Goal: Task Accomplishment & Management: Use online tool/utility

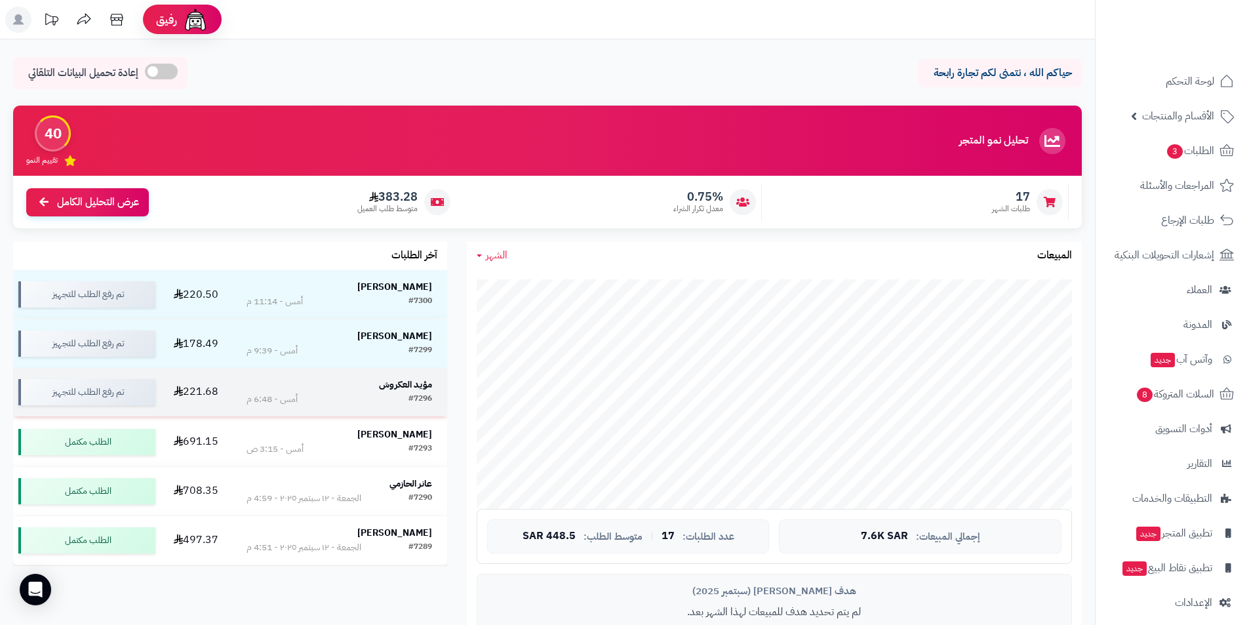
click at [384, 382] on strong "مؤيد العكروش" at bounding box center [405, 385] width 53 height 14
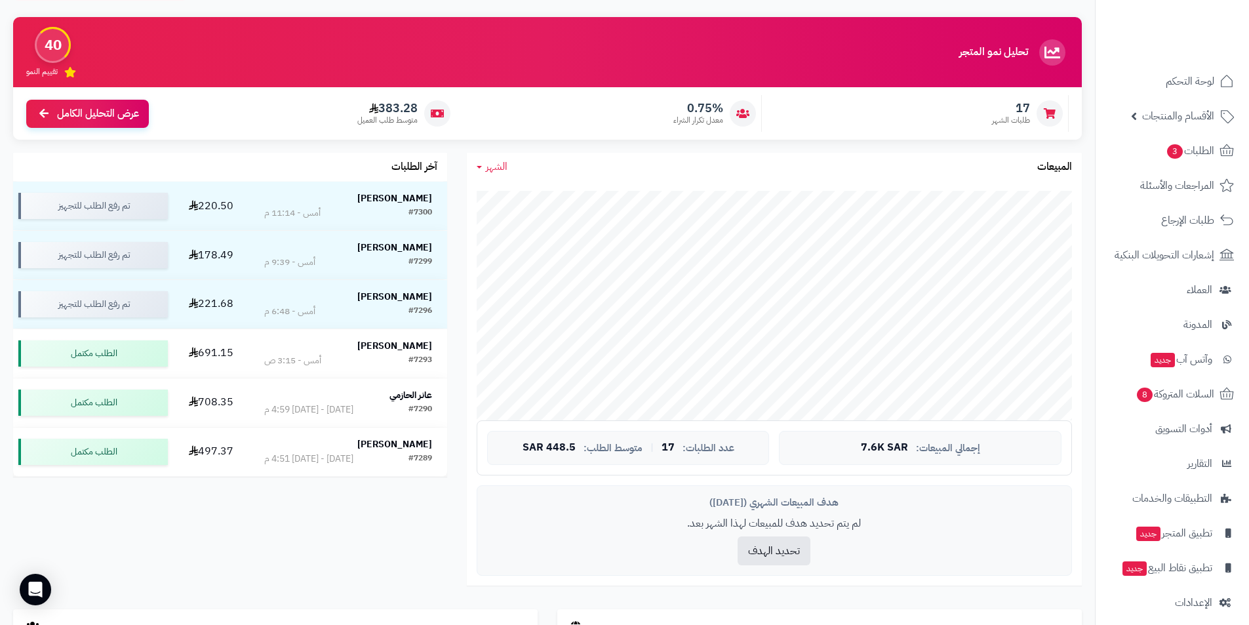
scroll to position [197, 0]
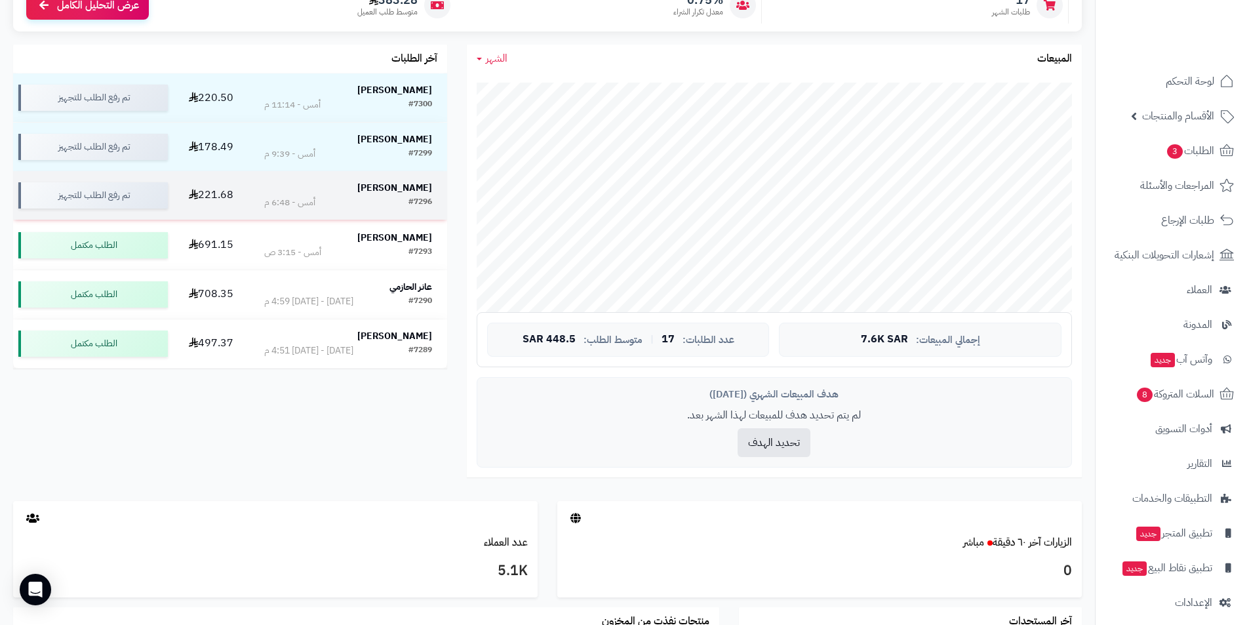
click at [410, 183] on strong "مؤيد العكروش" at bounding box center [394, 188] width 75 height 14
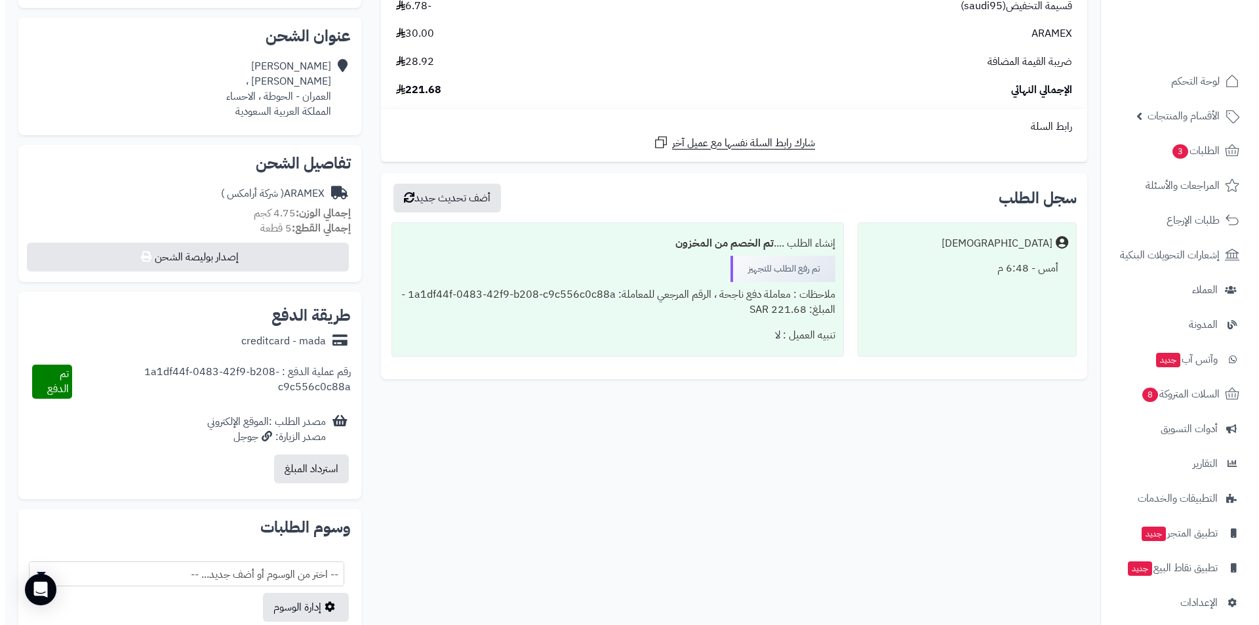
scroll to position [328, 0]
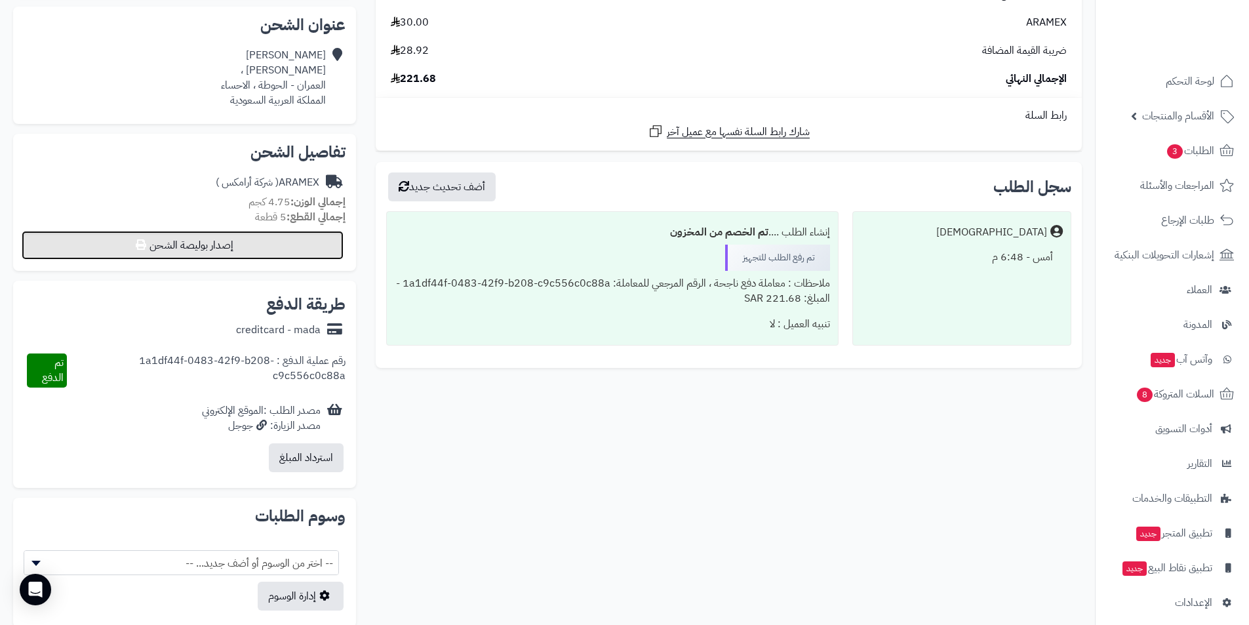
click at [186, 247] on button "إصدار بوليصة الشحن" at bounding box center [183, 245] width 322 height 29
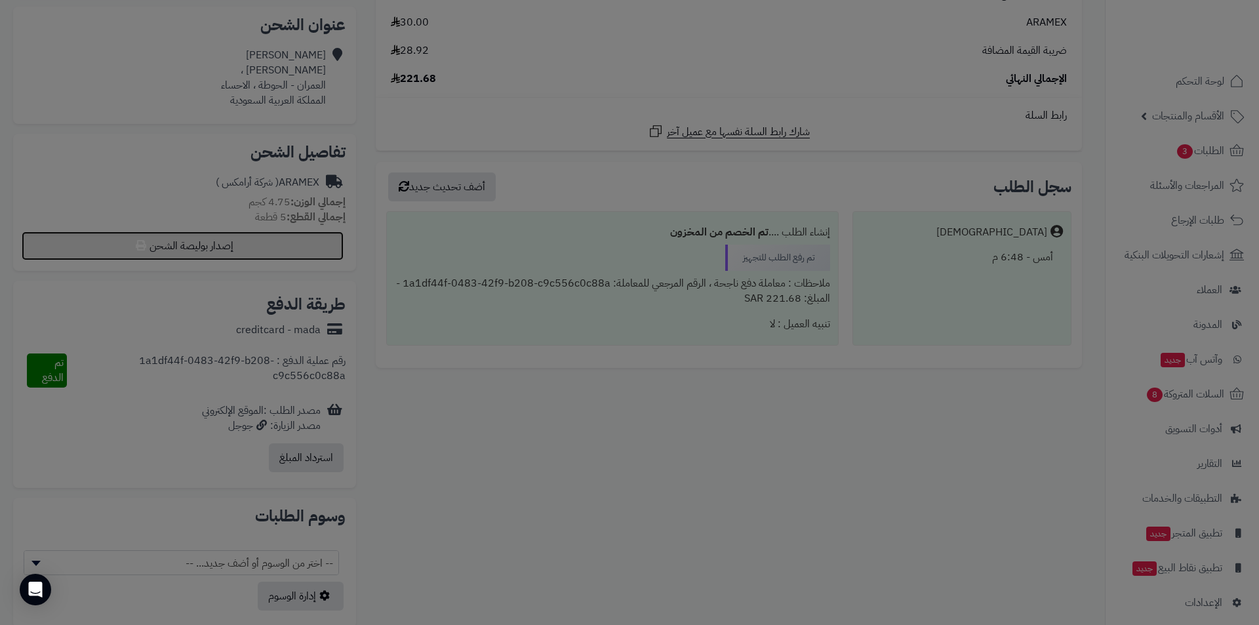
select select "******"
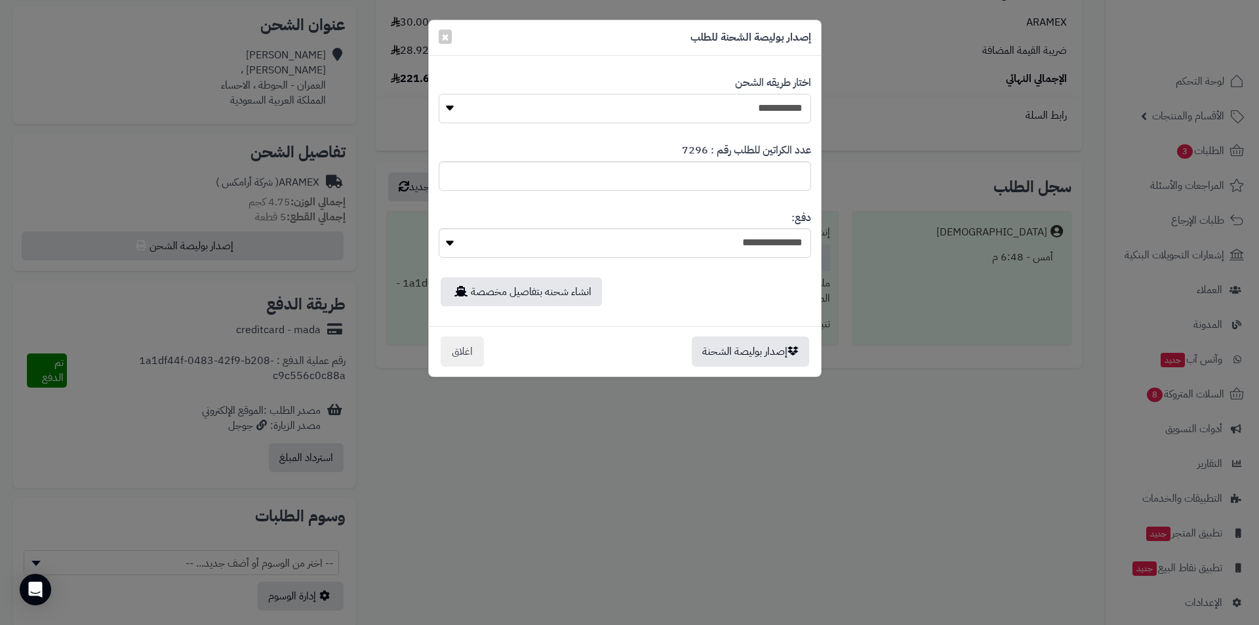
click at [610, 115] on select "**********" at bounding box center [625, 109] width 372 height 30
click at [439, 94] on select "**********" at bounding box center [625, 109] width 372 height 30
click at [728, 349] on button "إصدار بوليصة الشحنة" at bounding box center [750, 351] width 117 height 30
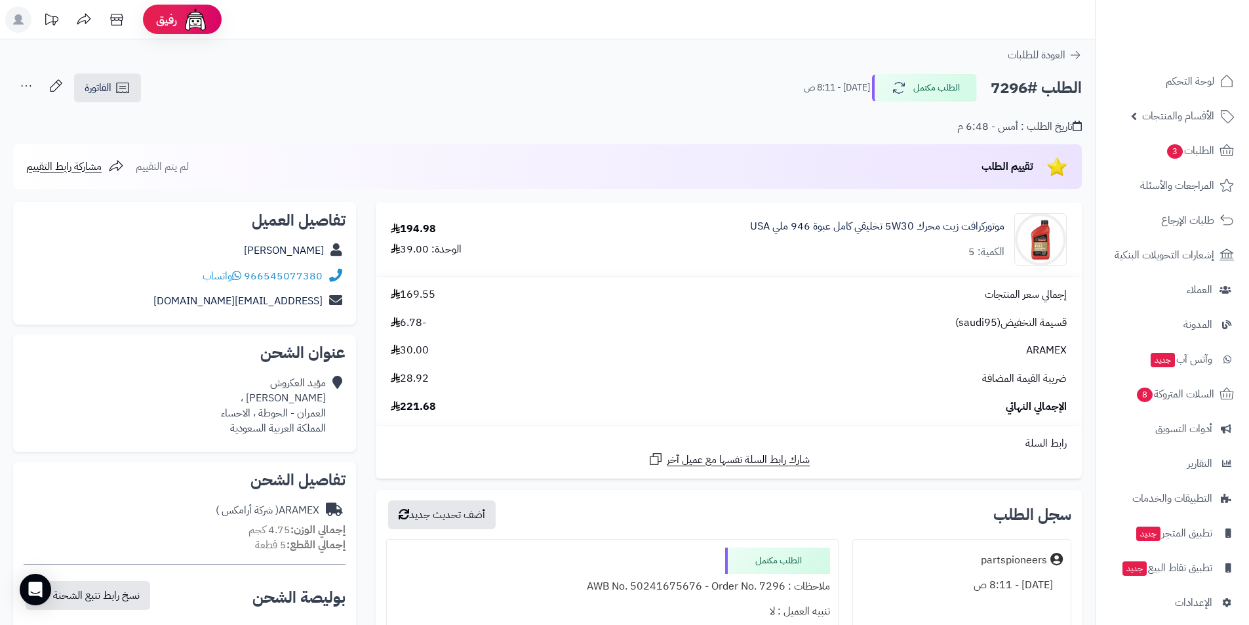
scroll to position [328, 0]
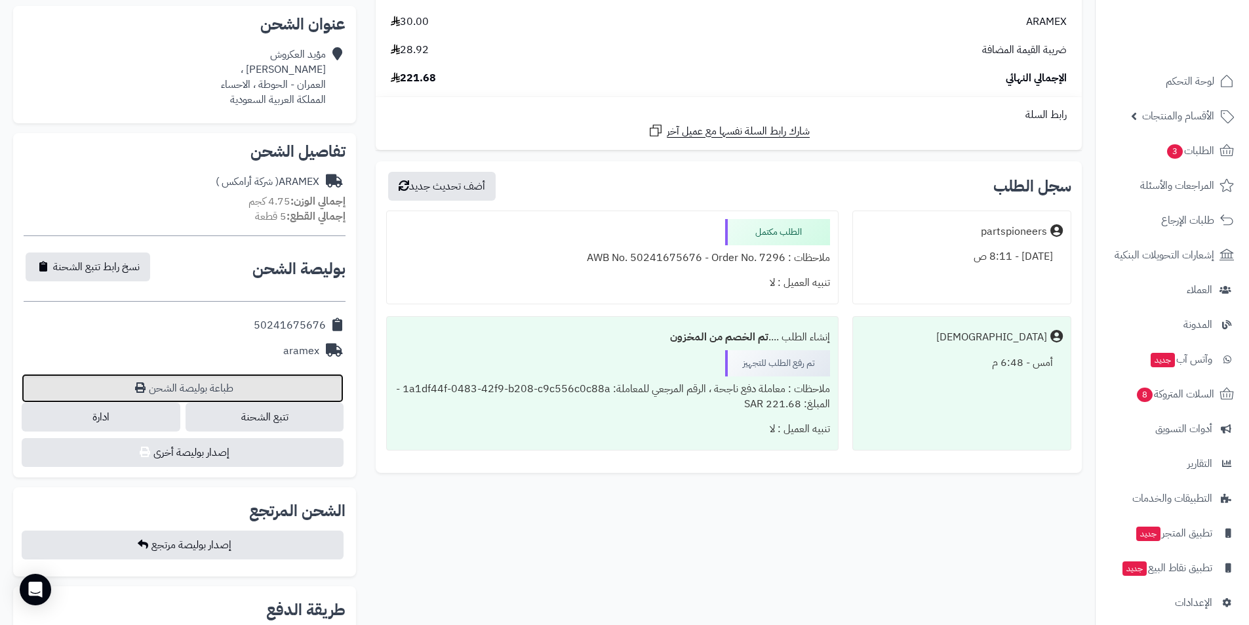
click at [226, 374] on link "طباعة بوليصة الشحن" at bounding box center [183, 388] width 322 height 29
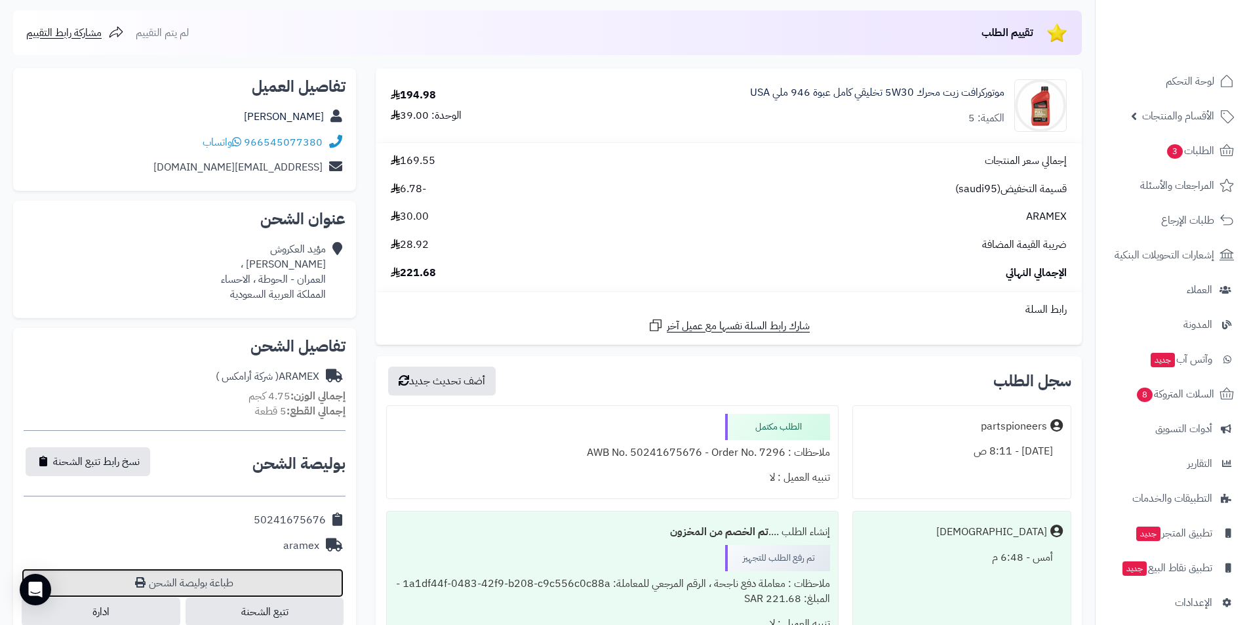
scroll to position [0, 0]
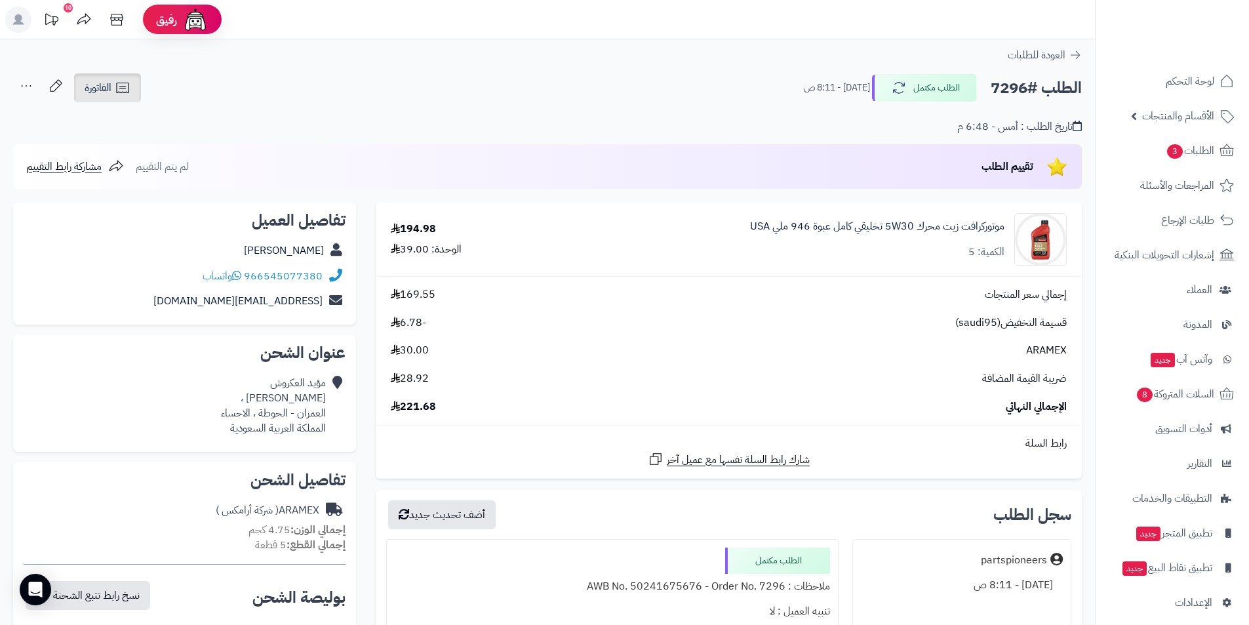
click at [114, 92] on link "الفاتورة" at bounding box center [107, 87] width 67 height 29
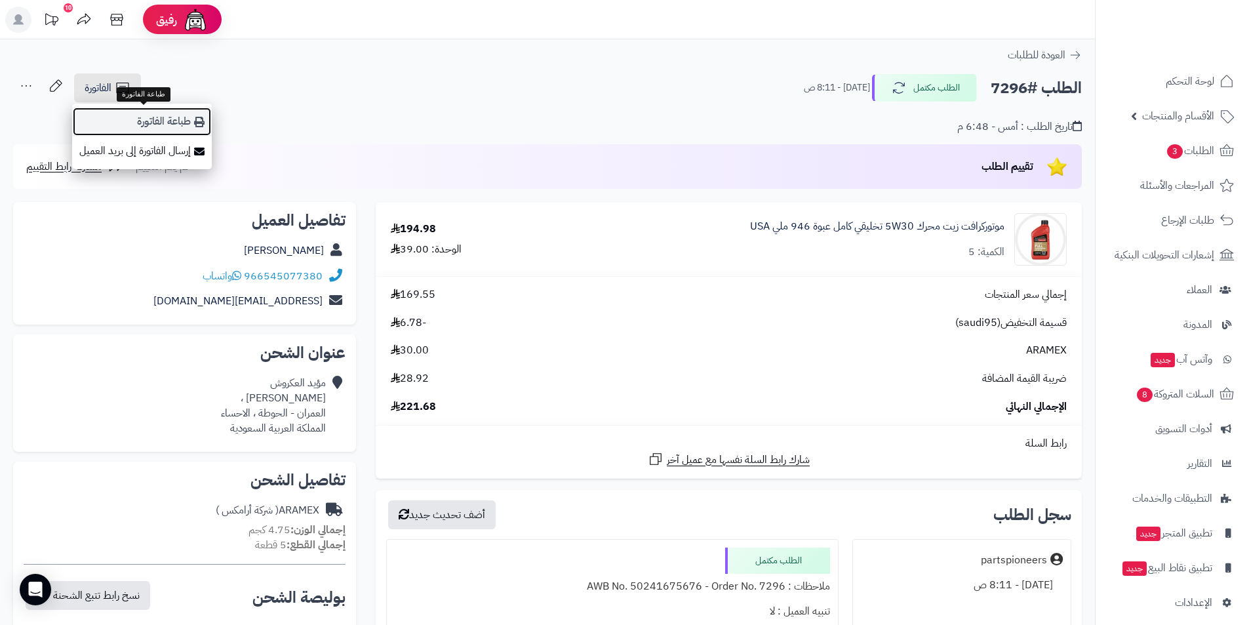
click at [186, 115] on link "طباعة الفاتورة" at bounding box center [142, 122] width 140 height 30
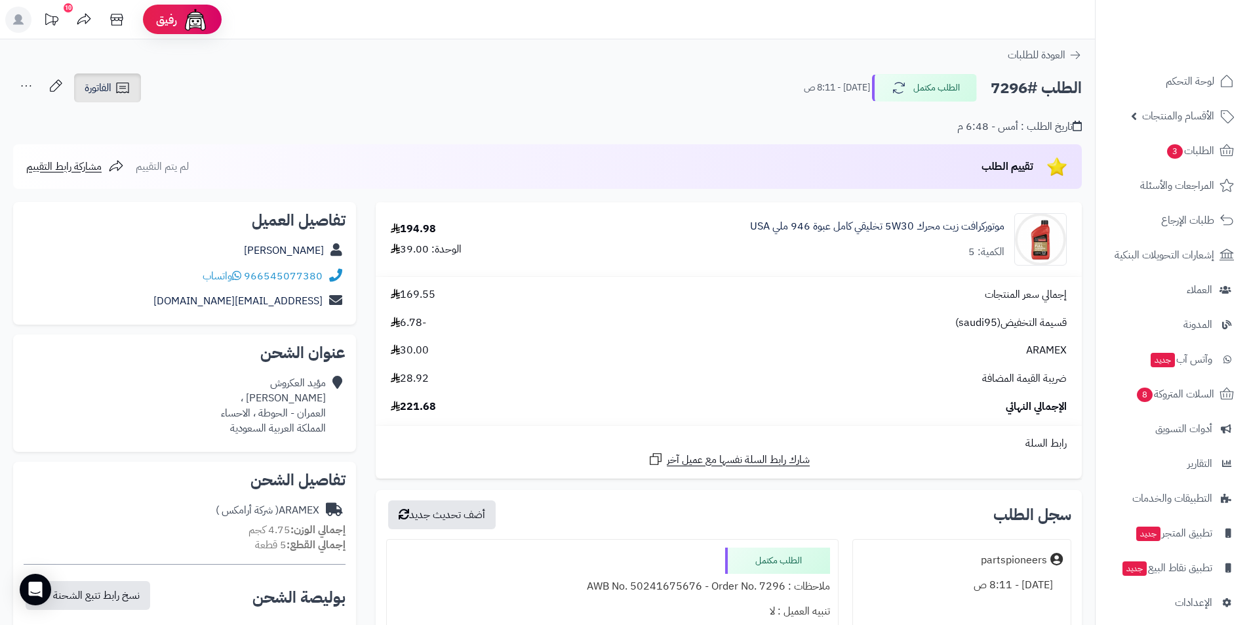
click at [113, 86] on link "الفاتورة" at bounding box center [107, 87] width 67 height 29
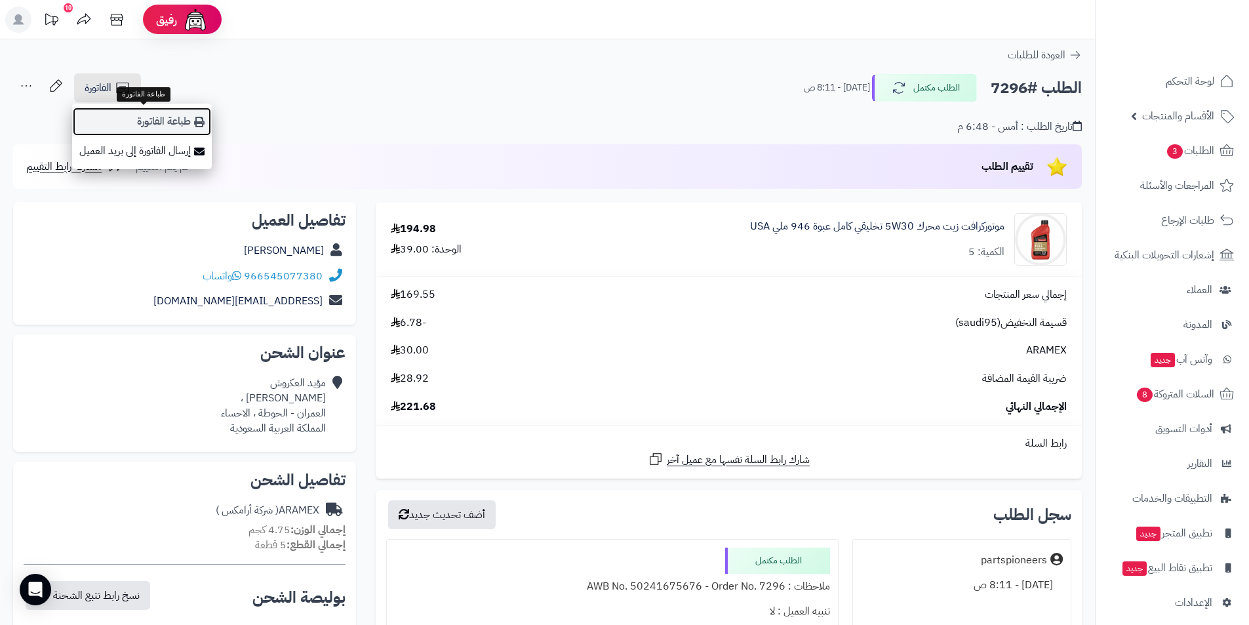
click at [150, 120] on link "طباعة الفاتورة" at bounding box center [142, 122] width 140 height 30
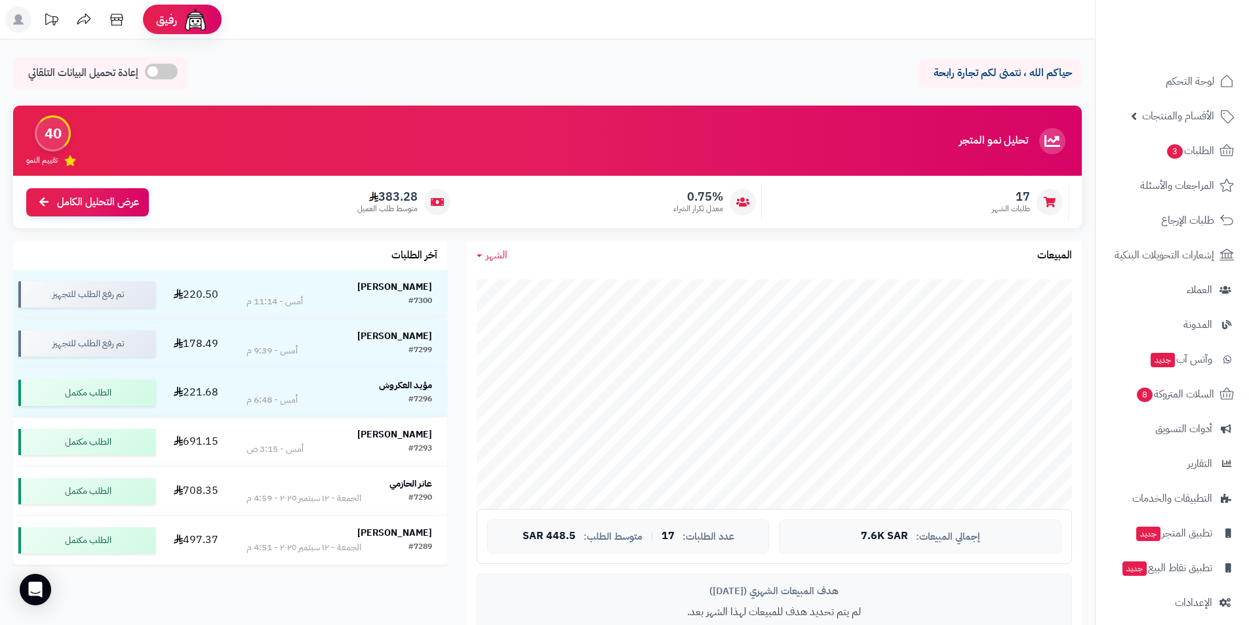
scroll to position [197, 0]
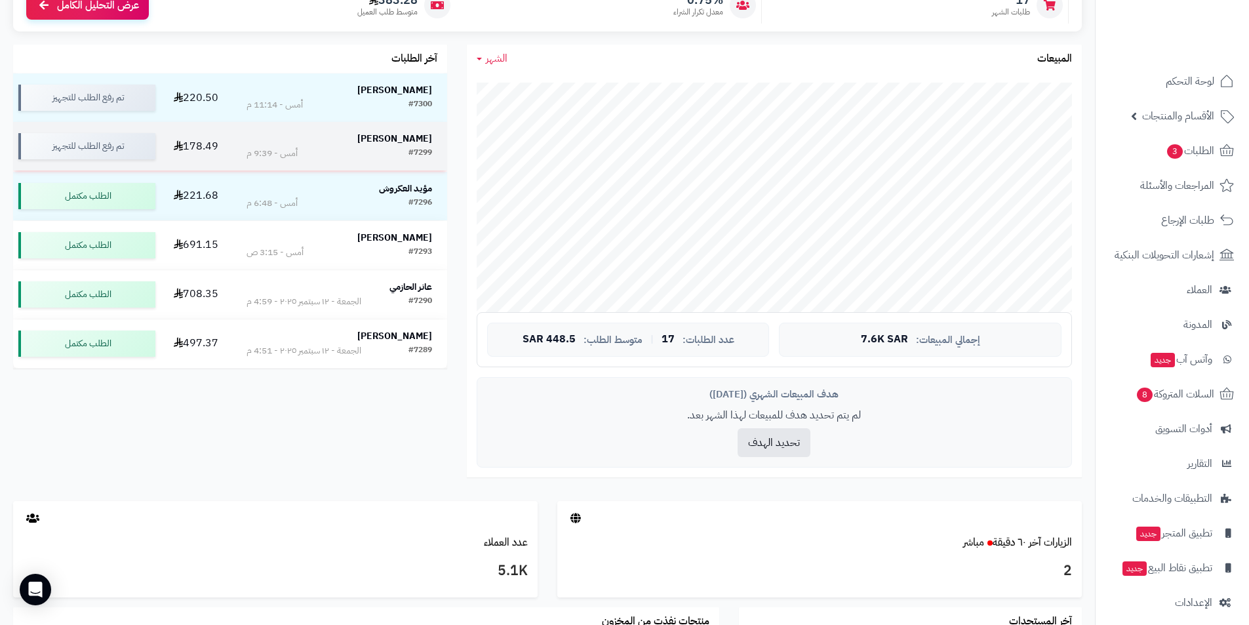
click at [385, 135] on strong "[PERSON_NAME]" at bounding box center [394, 139] width 75 height 14
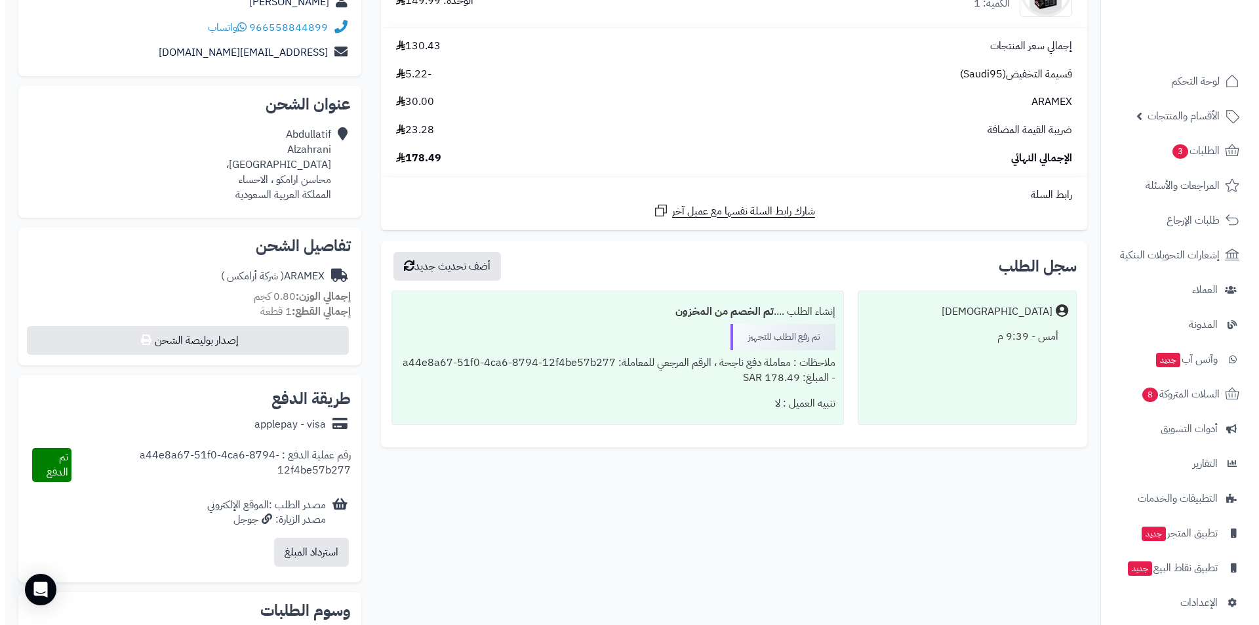
scroll to position [262, 0]
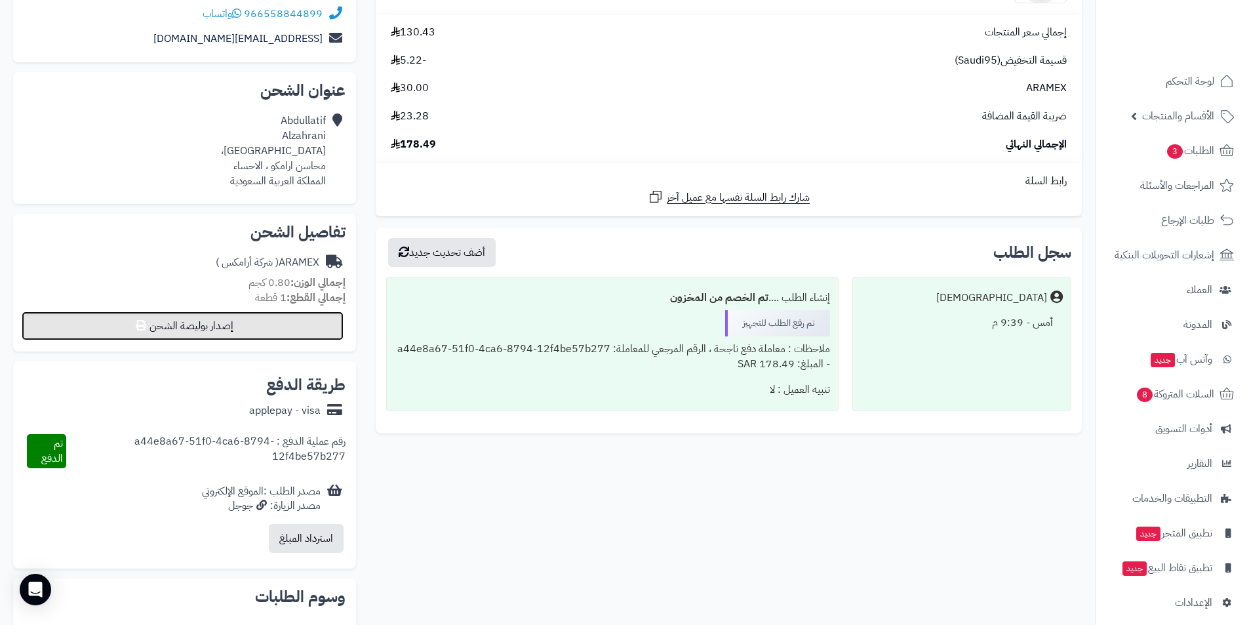
click at [190, 329] on button "إصدار بوليصة الشحن" at bounding box center [183, 325] width 322 height 29
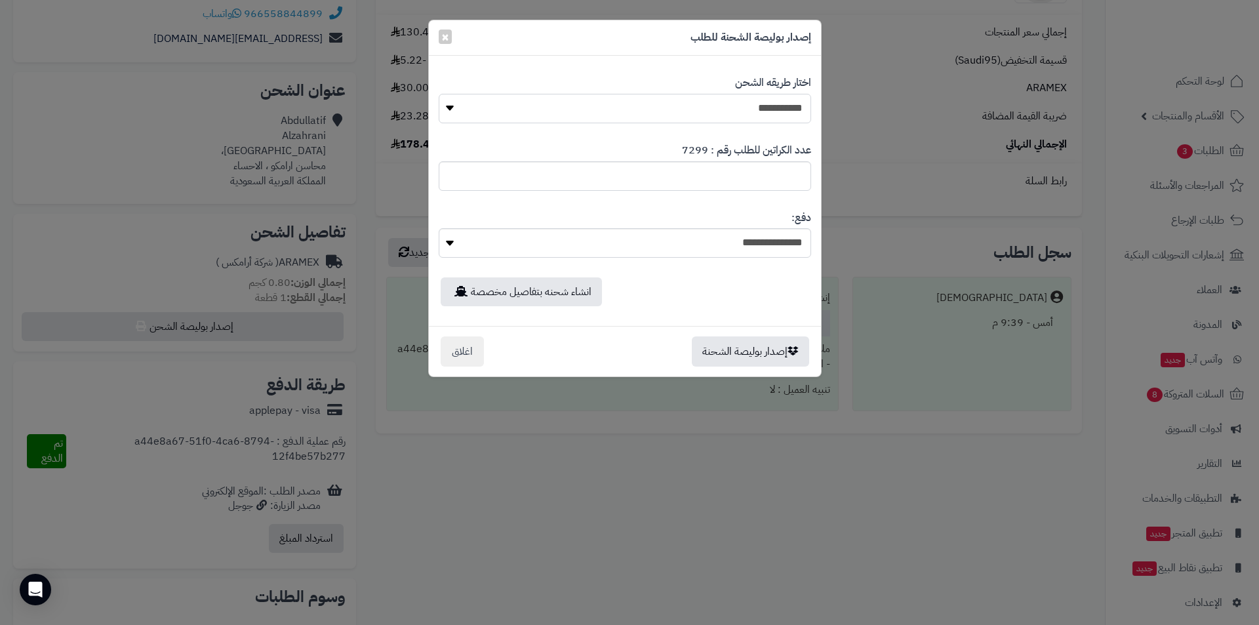
click at [557, 113] on select "**********" at bounding box center [625, 109] width 372 height 30
click at [439, 94] on select "**********" at bounding box center [625, 109] width 372 height 30
click at [770, 357] on button "إصدار بوليصة الشحنة" at bounding box center [750, 351] width 117 height 30
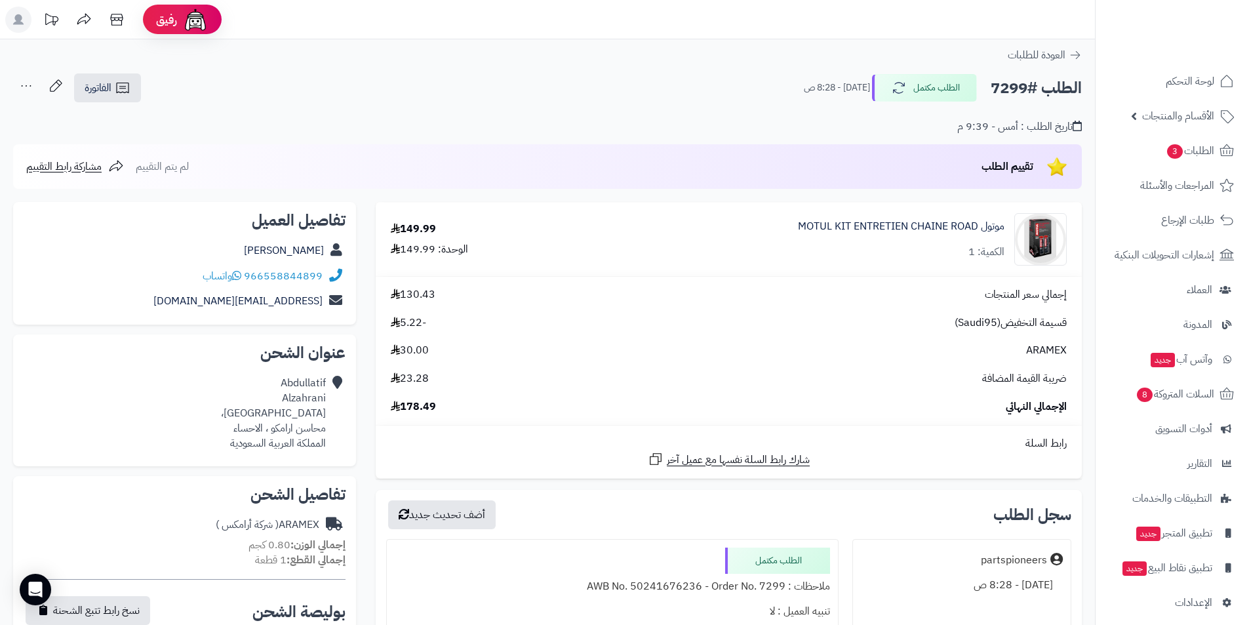
scroll to position [262, 0]
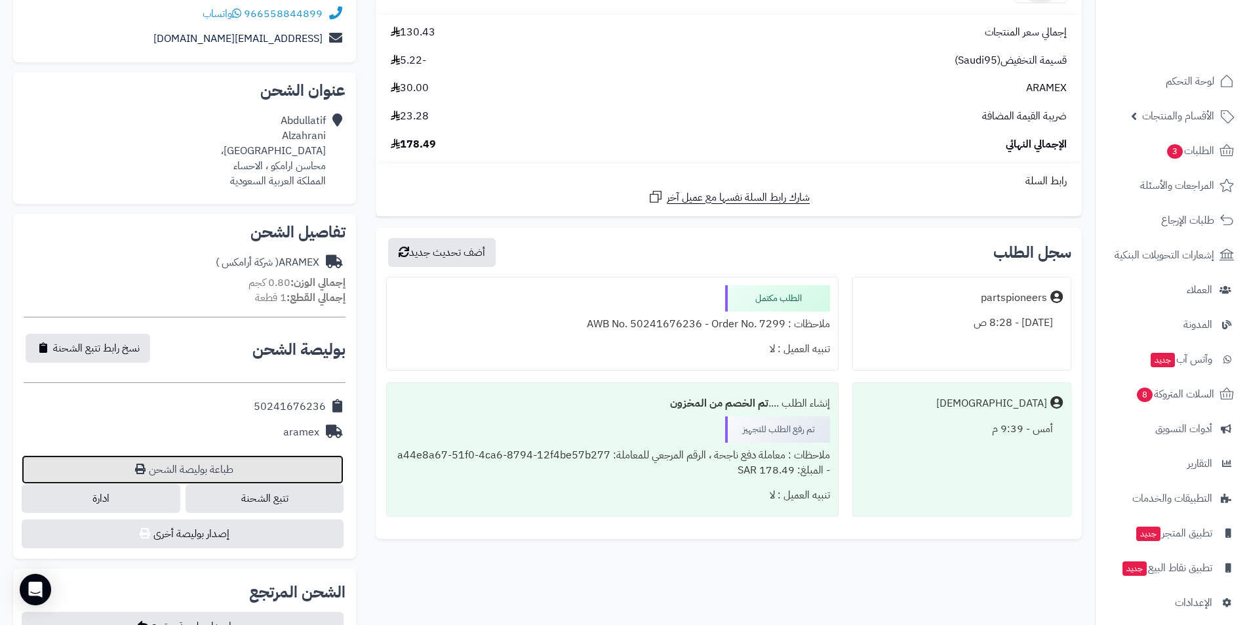
click at [176, 474] on link "طباعة بوليصة الشحن" at bounding box center [183, 469] width 322 height 29
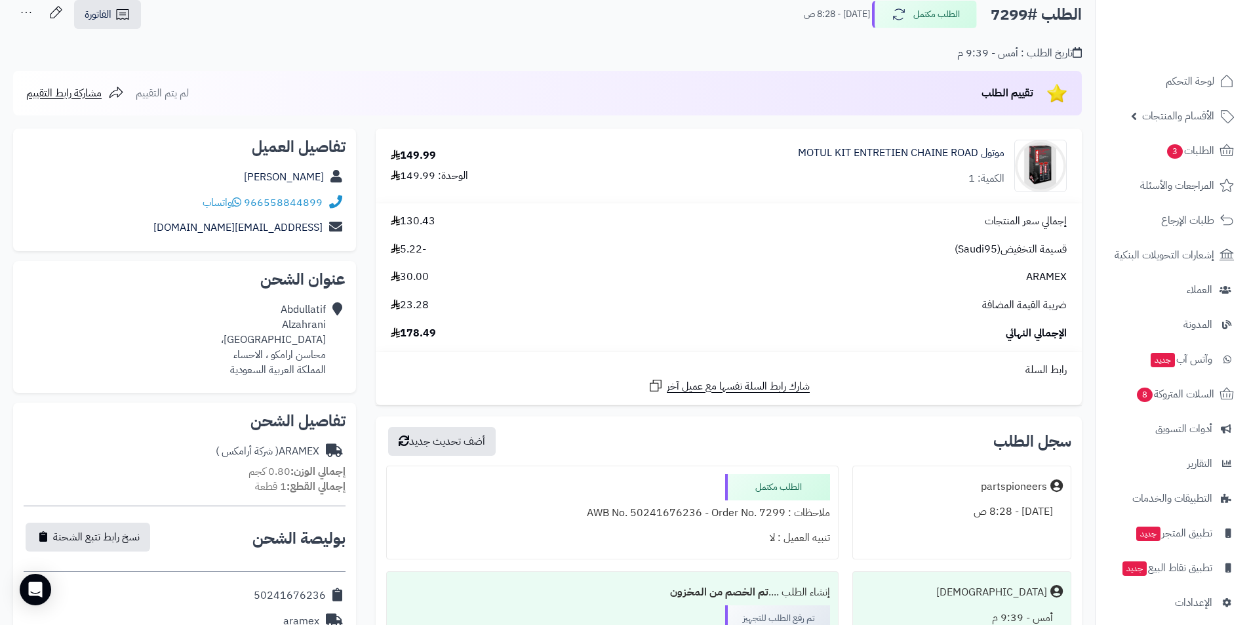
scroll to position [0, 0]
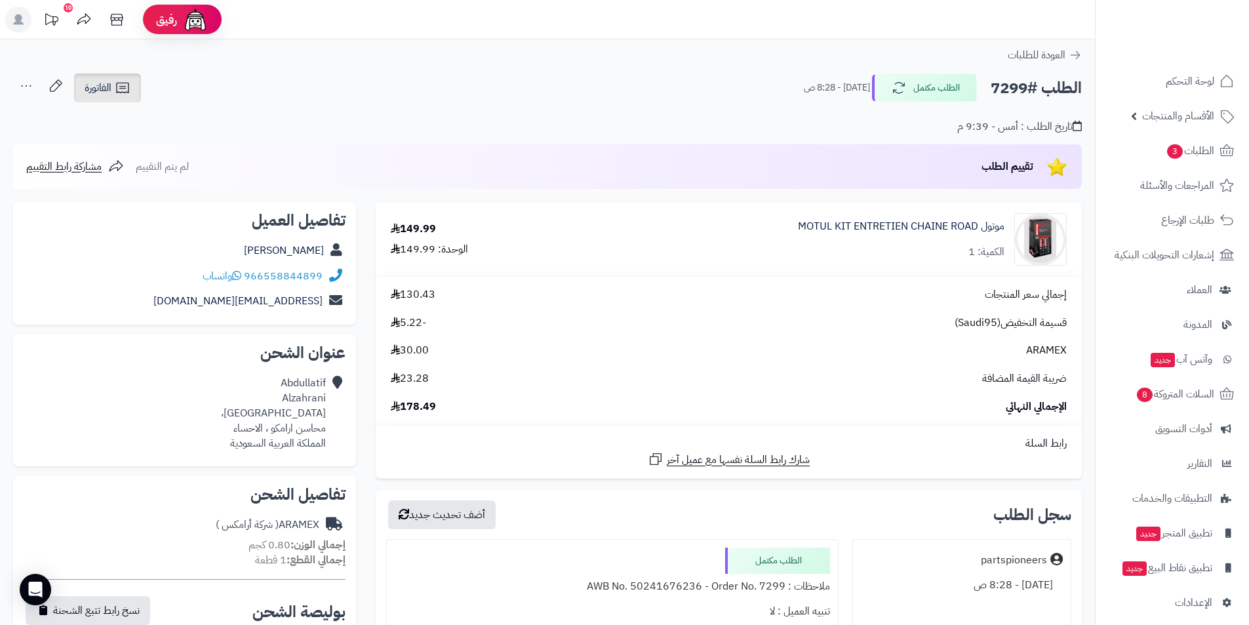
click at [116, 98] on link "الفاتورة" at bounding box center [107, 87] width 67 height 29
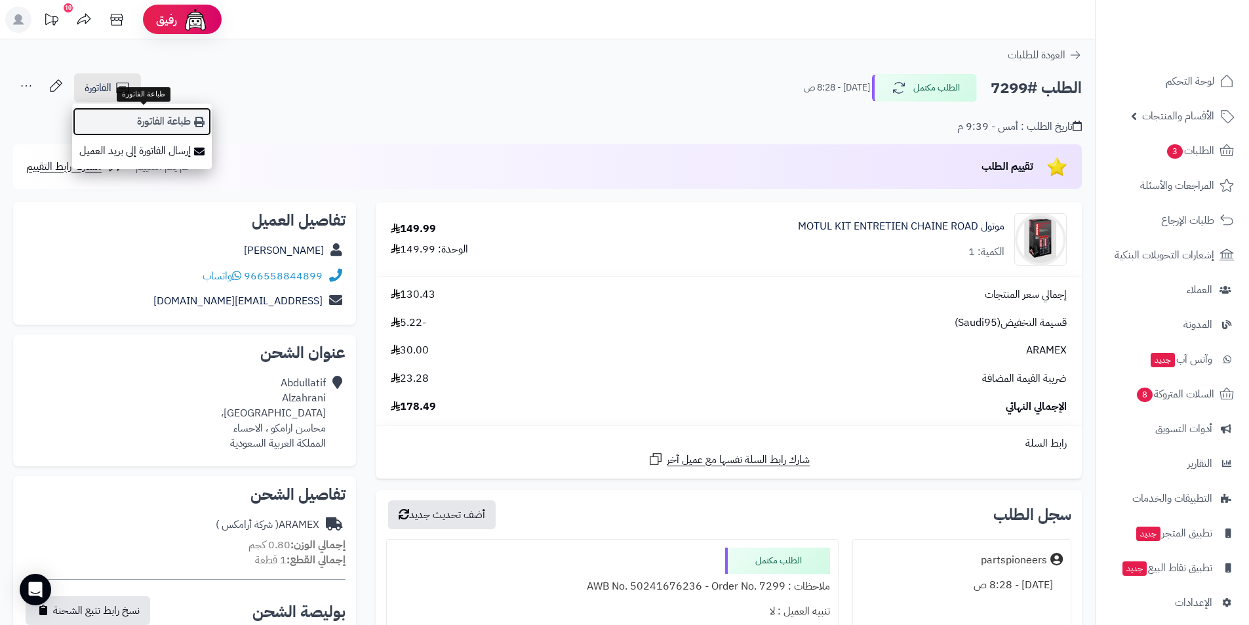
click at [201, 119] on icon at bounding box center [199, 122] width 10 height 10
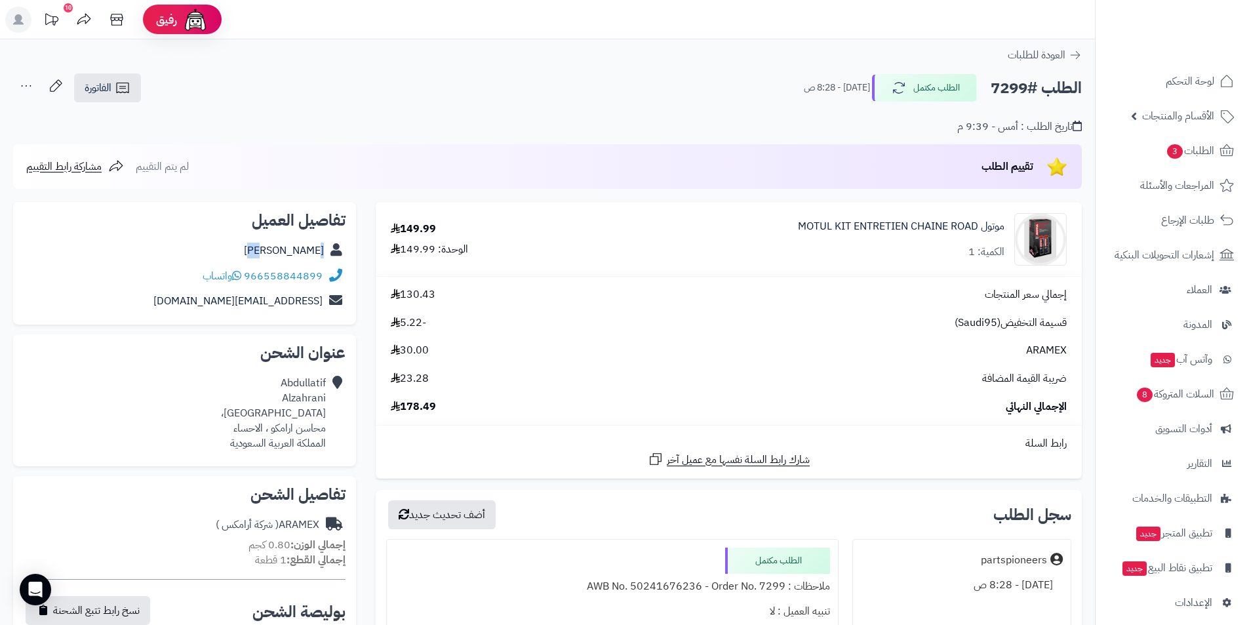
drag, startPoint x: 205, startPoint y: 255, endPoint x: 252, endPoint y: 260, distance: 46.8
click at [252, 260] on div "Abdullatif Alzahrani" at bounding box center [185, 251] width 322 height 26
drag, startPoint x: 224, startPoint y: 252, endPoint x: 336, endPoint y: 262, distance: 113.2
click at [336, 262] on div "Abdullatif Alzahrani" at bounding box center [185, 251] width 322 height 26
copy div "Abdullatif Alzahrani"
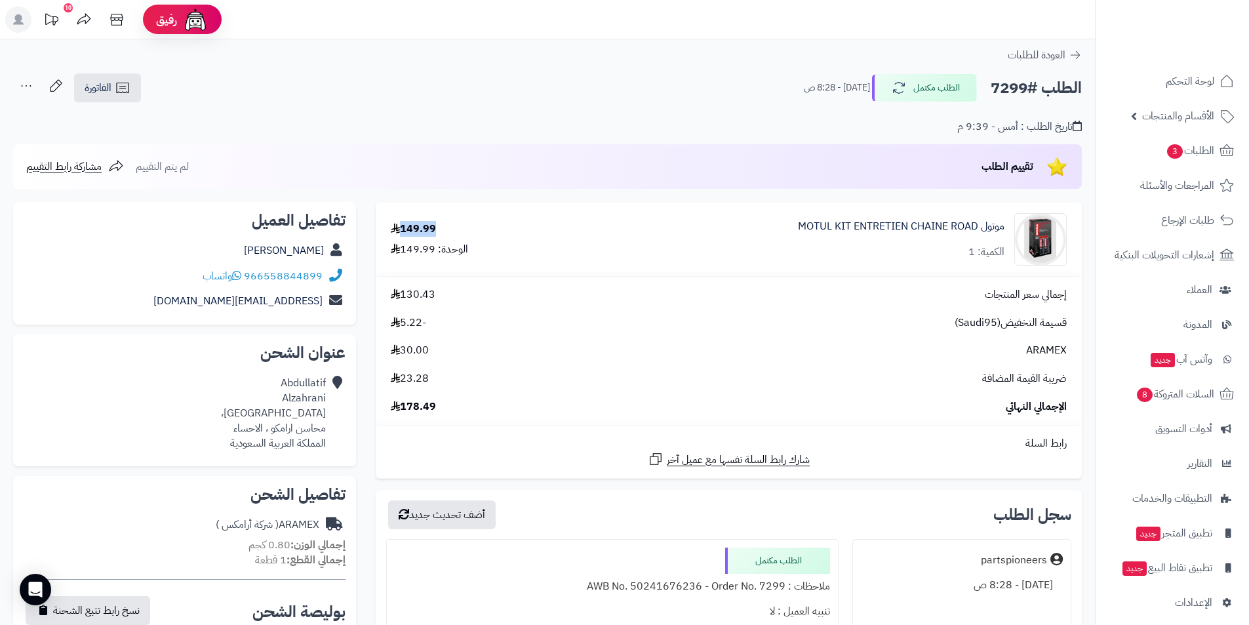
drag, startPoint x: 442, startPoint y: 226, endPoint x: 404, endPoint y: 225, distance: 37.4
click at [404, 225] on div "149.99 الوحدة: 149.99" at bounding box center [469, 239] width 176 height 35
drag, startPoint x: 247, startPoint y: 260, endPoint x: 324, endPoint y: 271, distance: 77.4
click at [324, 271] on div "تفاصيل العميل Abdullatif Alzahrani 966558844899 واتساب az1976sa@gmail.com" at bounding box center [184, 263] width 343 height 123
drag, startPoint x: 325, startPoint y: 271, endPoint x: 317, endPoint y: 275, distance: 9.1
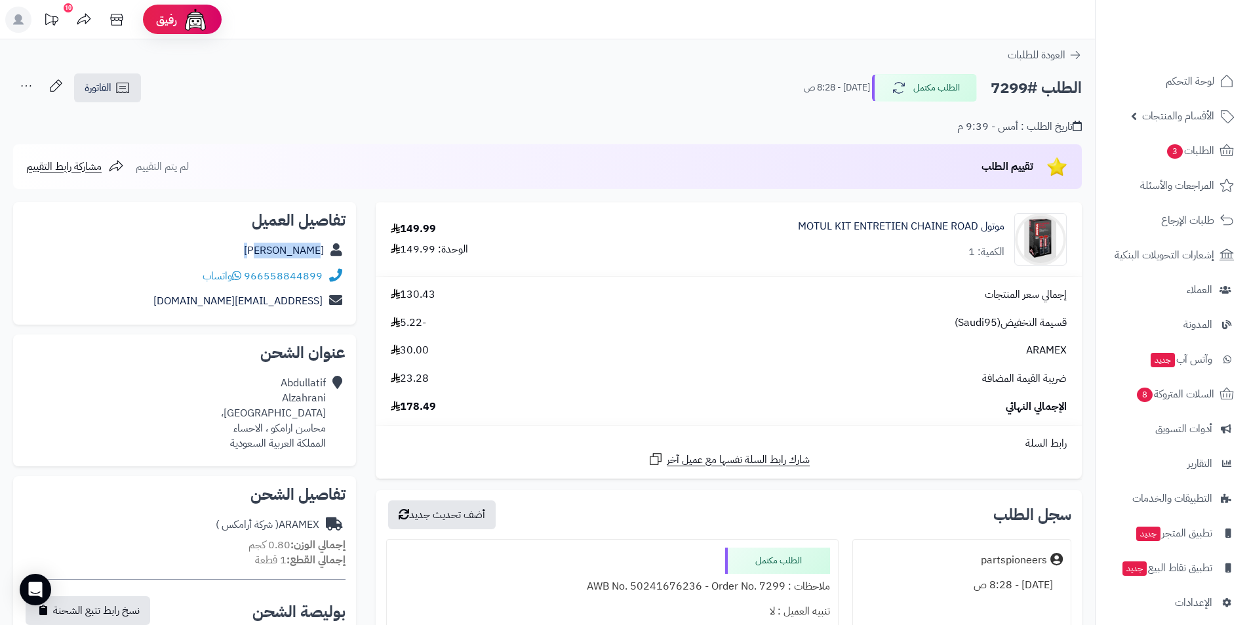
click at [325, 272] on div "966558844899 واتساب" at bounding box center [185, 277] width 322 height 26
click at [265, 273] on link "966558844899" at bounding box center [283, 276] width 79 height 16
drag, startPoint x: 245, startPoint y: 264, endPoint x: 254, endPoint y: 273, distance: 13.0
click at [250, 273] on div "966558844899 واتساب" at bounding box center [185, 277] width 322 height 26
drag, startPoint x: 253, startPoint y: 267, endPoint x: 322, endPoint y: 282, distance: 70.5
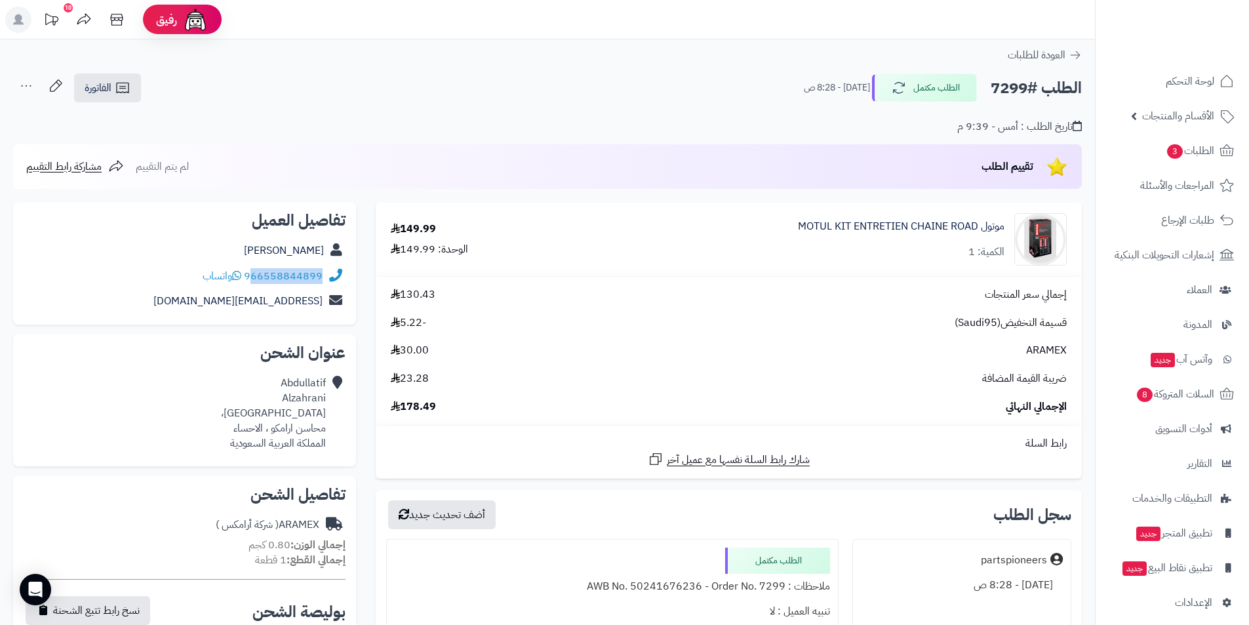
click at [322, 282] on div "966558844899 واتساب" at bounding box center [185, 277] width 322 height 26
copy link "66558844899"
click at [1013, 90] on h2 "الطلب #7299" at bounding box center [1036, 88] width 91 height 27
copy h2 "7299"
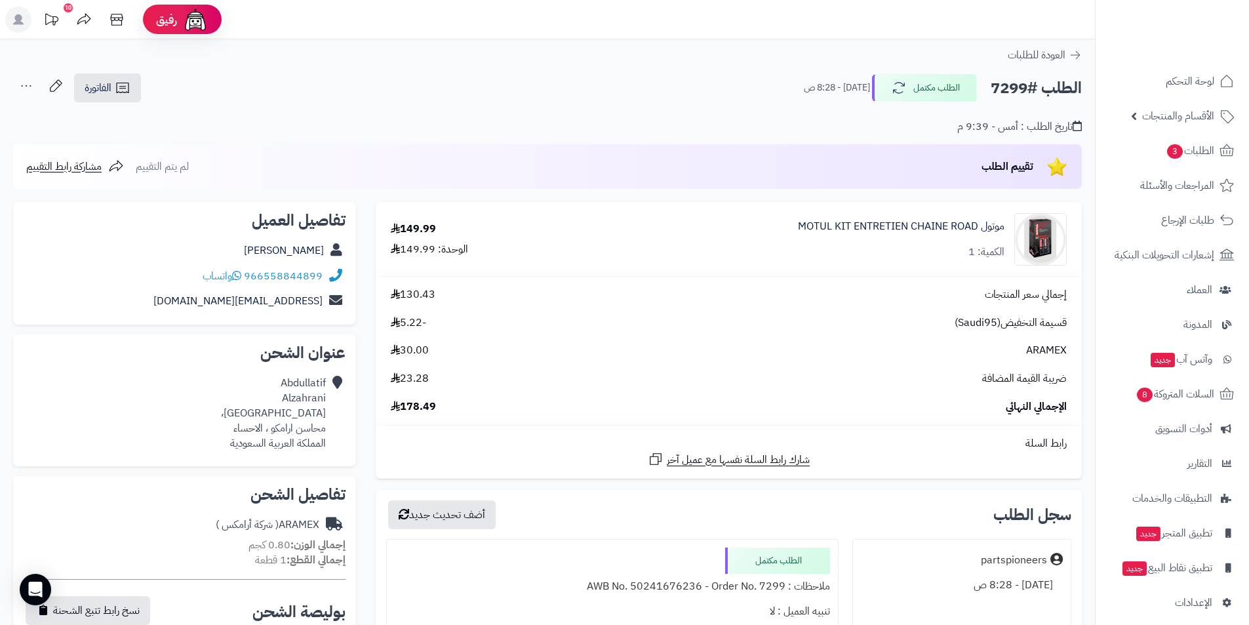
drag, startPoint x: 231, startPoint y: 233, endPoint x: 336, endPoint y: 248, distance: 106.0
click at [336, 248] on div "تفاصيل العميل Abdullatif Alzahrani 966558844899 واتساب az1976sa@gmail.com" at bounding box center [184, 263] width 343 height 123
copy div "Abdullatif Alzahrani"
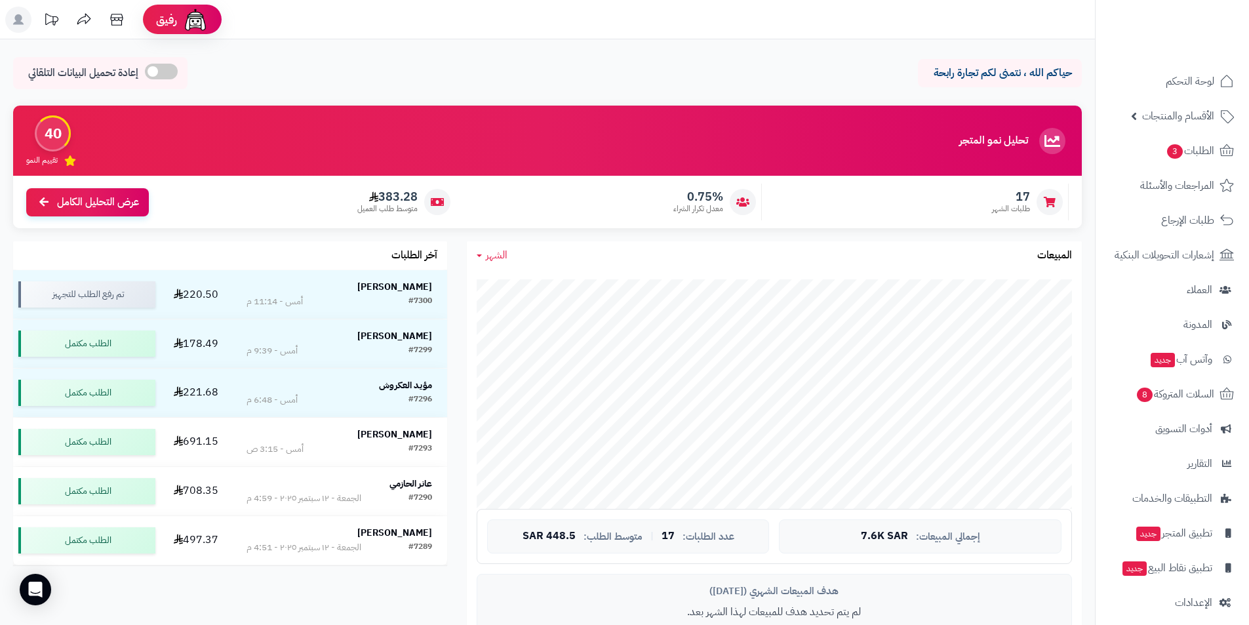
scroll to position [197, 0]
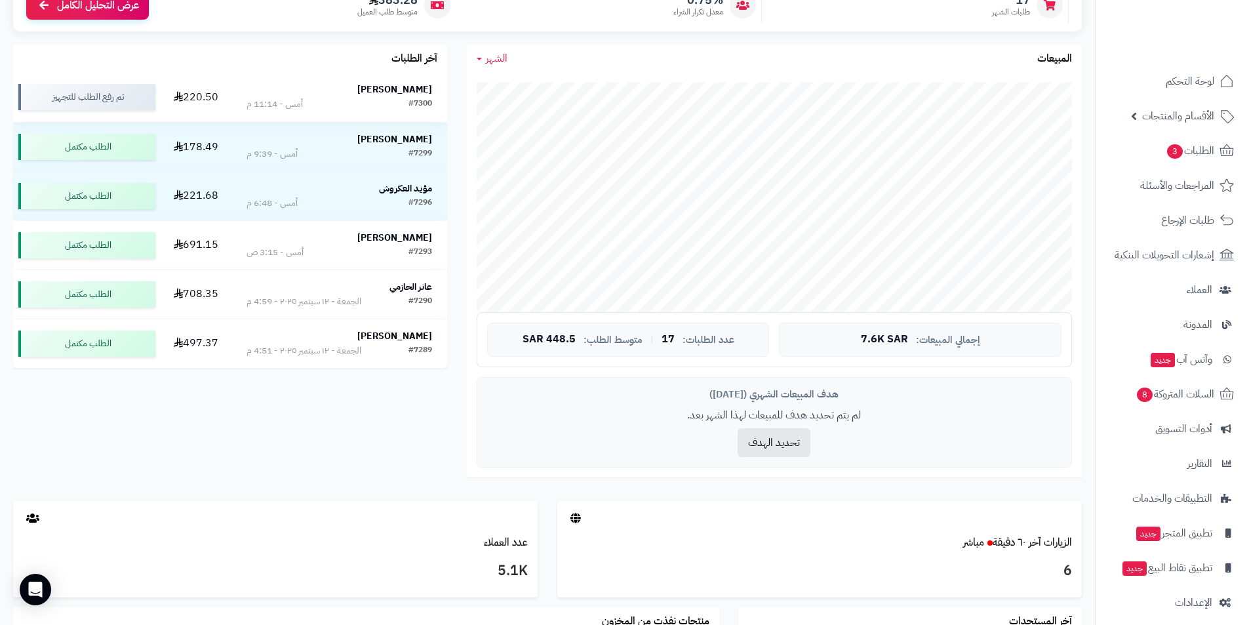
click at [395, 87] on strong "[PERSON_NAME]" at bounding box center [394, 90] width 75 height 14
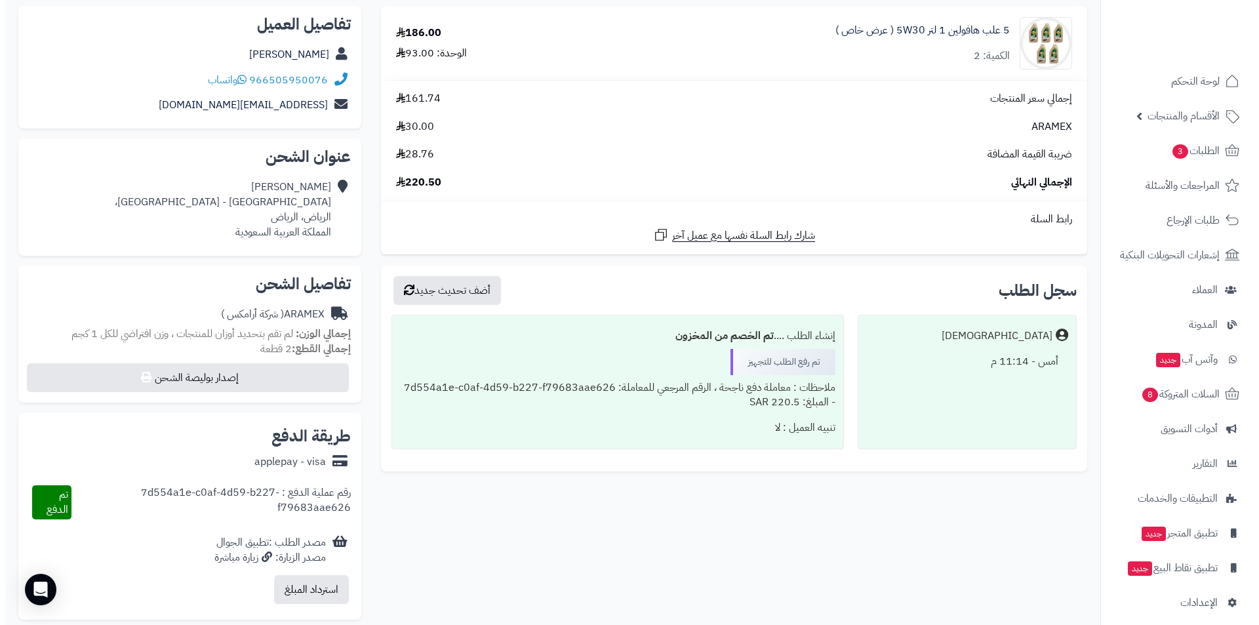
scroll to position [197, 0]
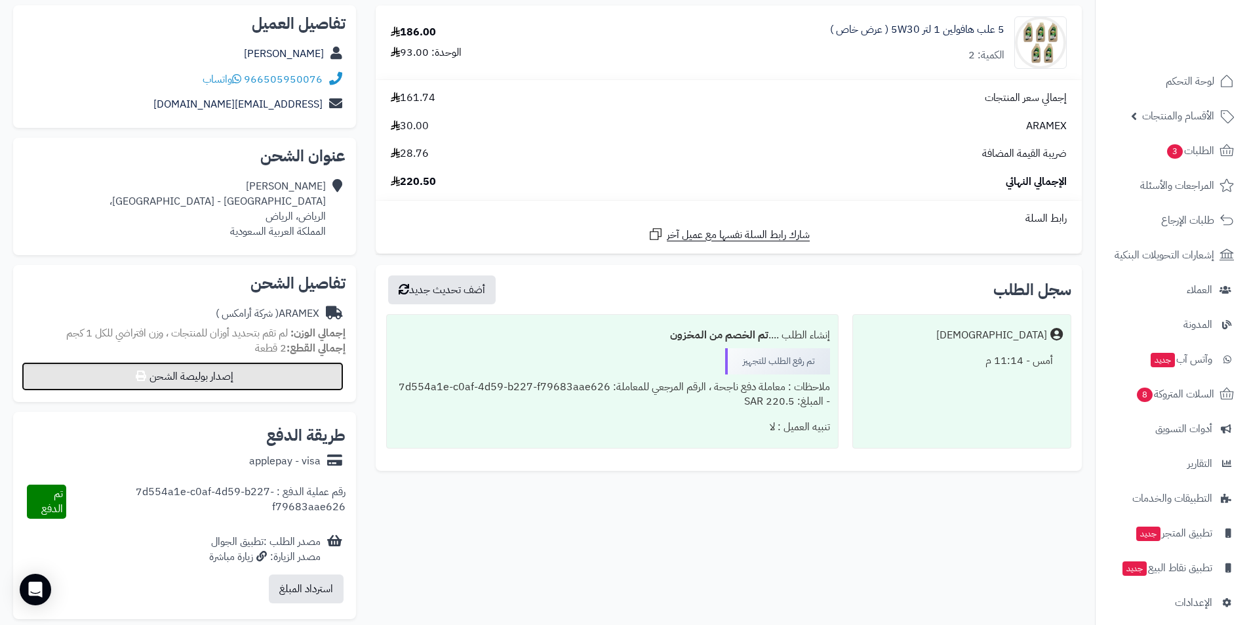
click at [203, 385] on button "إصدار بوليصة الشحن" at bounding box center [183, 376] width 322 height 29
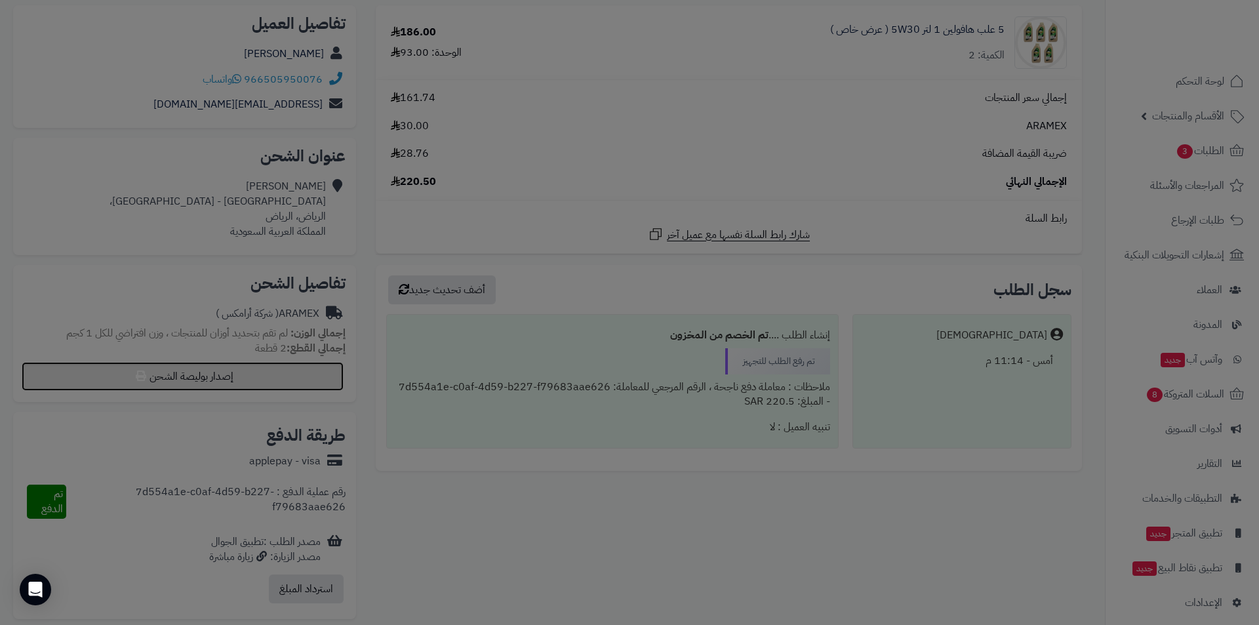
select select "******"
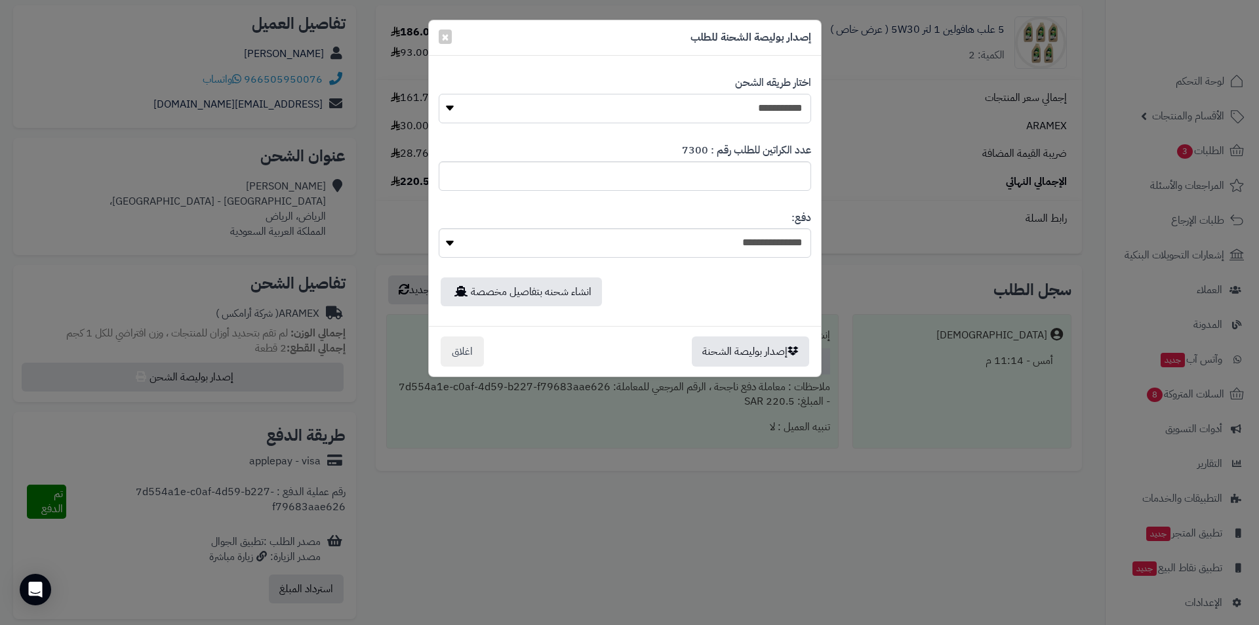
click at [692, 108] on select "**********" at bounding box center [625, 109] width 372 height 30
click at [439, 94] on select "**********" at bounding box center [625, 109] width 372 height 30
click at [744, 355] on button "إصدار بوليصة الشحنة" at bounding box center [750, 351] width 117 height 30
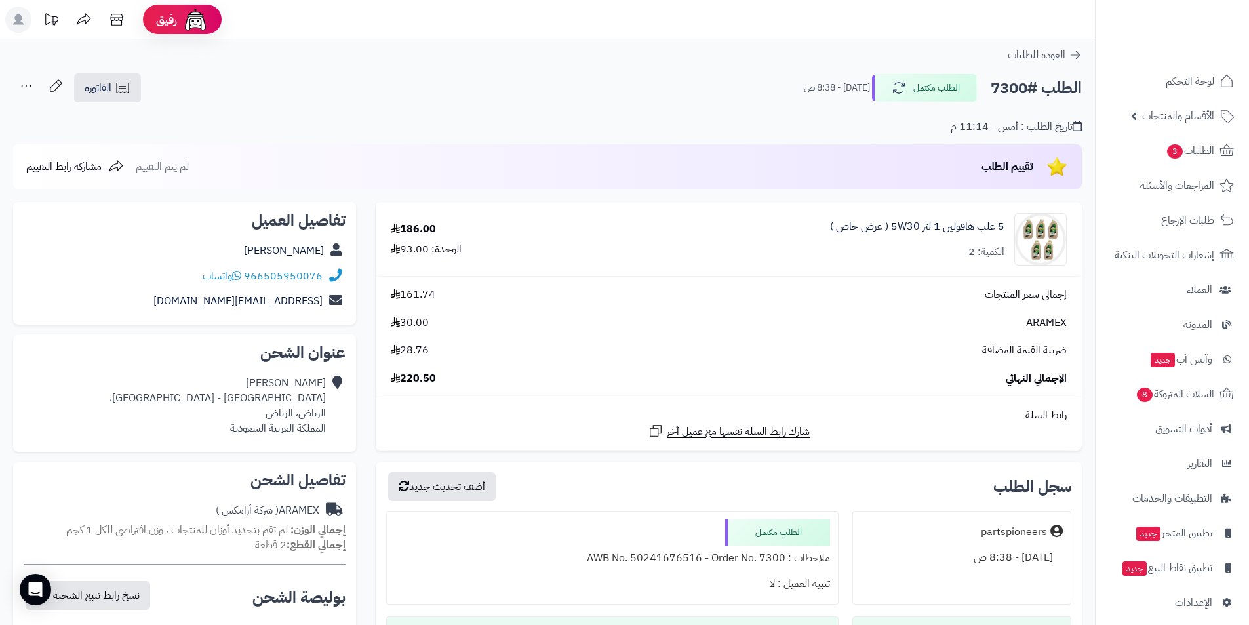
scroll to position [197, 0]
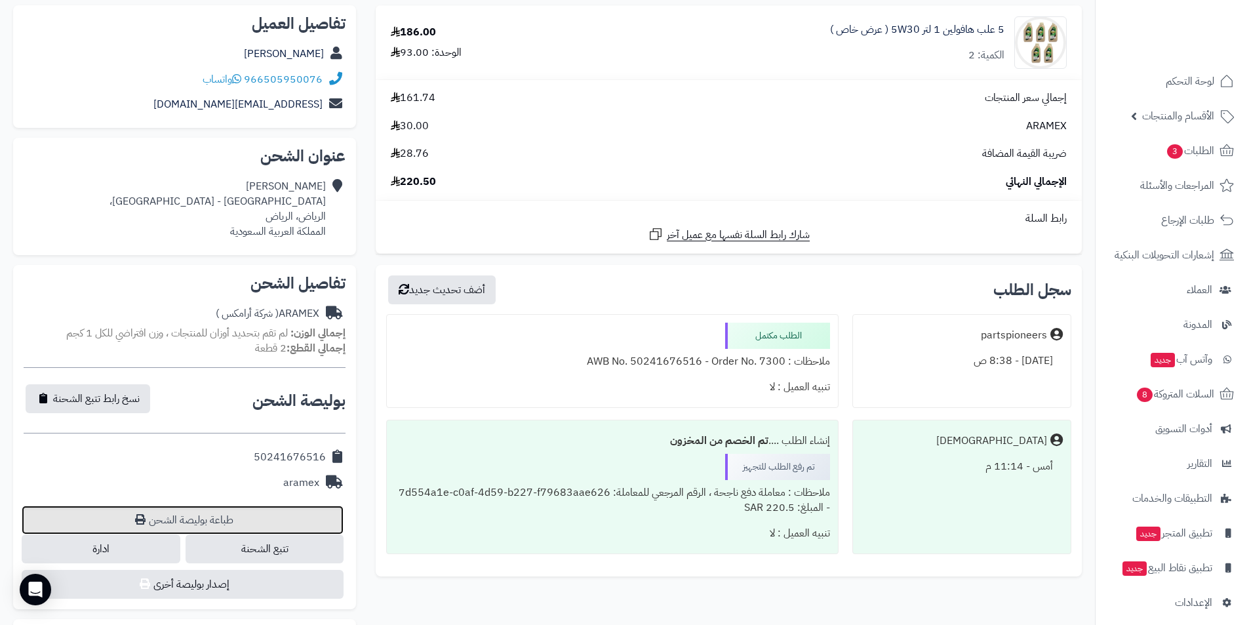
click at [226, 521] on link "طباعة بوليصة الشحن" at bounding box center [183, 519] width 322 height 29
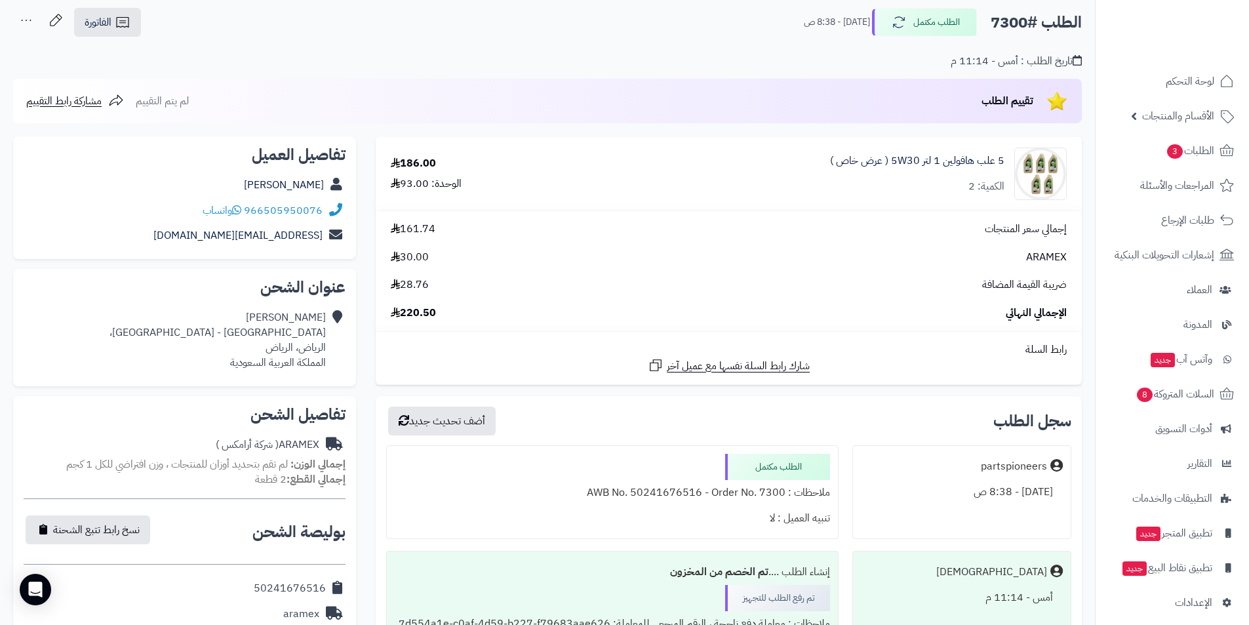
scroll to position [0, 0]
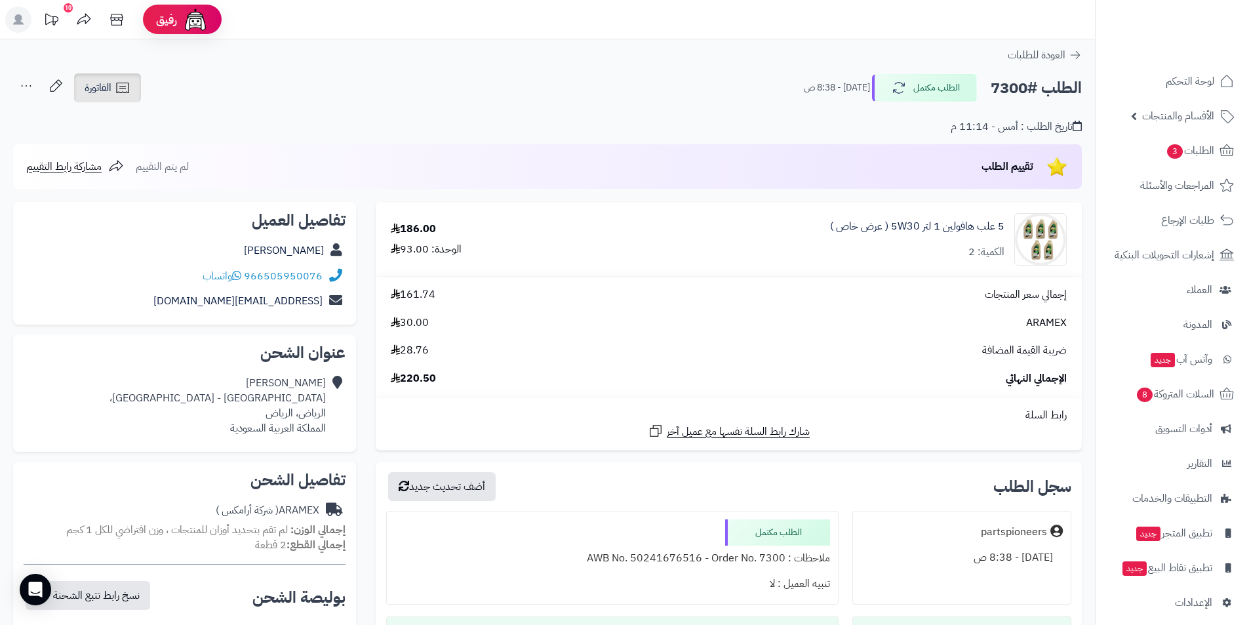
click at [112, 90] on link "الفاتورة" at bounding box center [107, 87] width 67 height 29
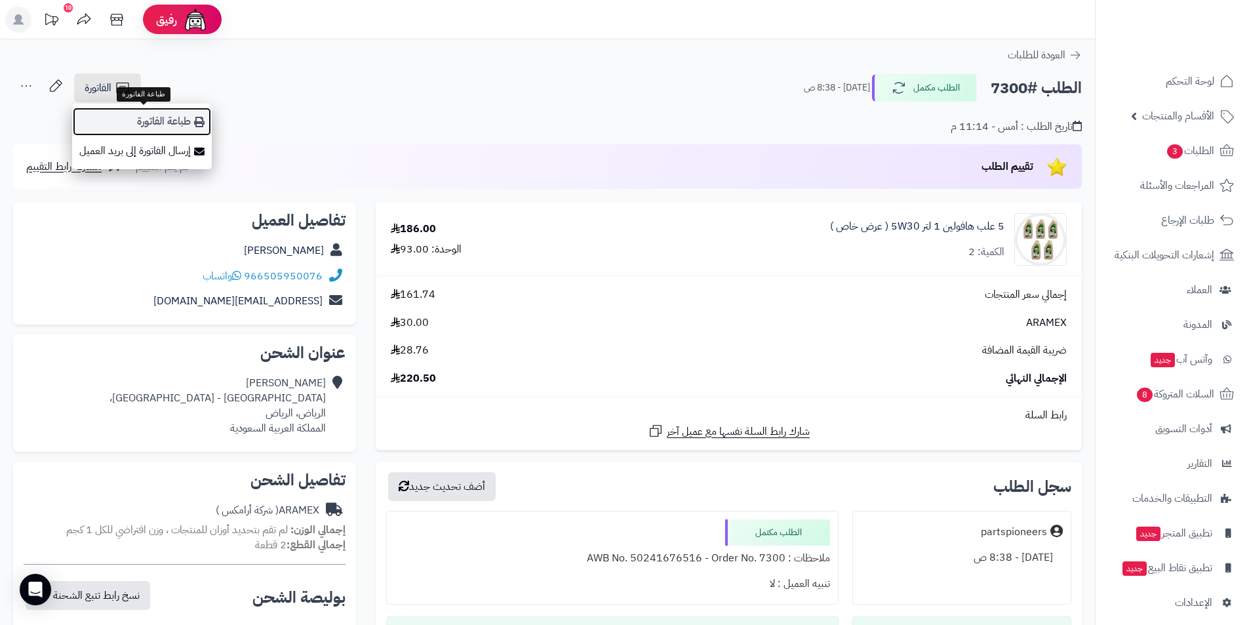
click at [144, 117] on link "طباعة الفاتورة" at bounding box center [142, 122] width 140 height 30
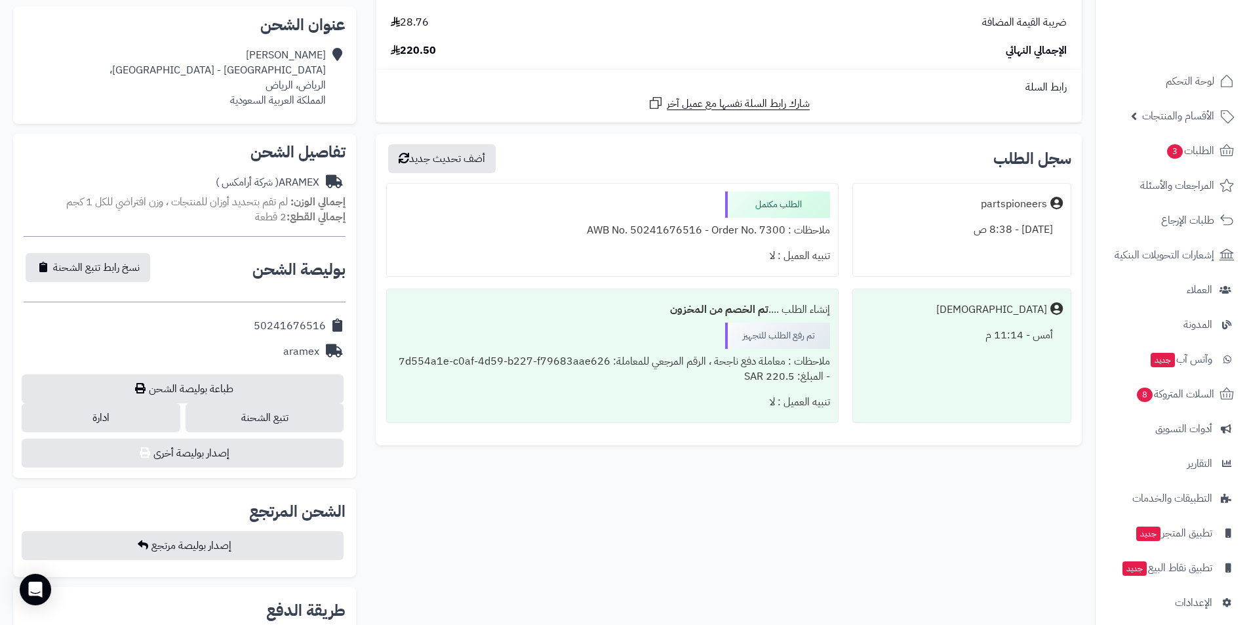
scroll to position [656, 0]
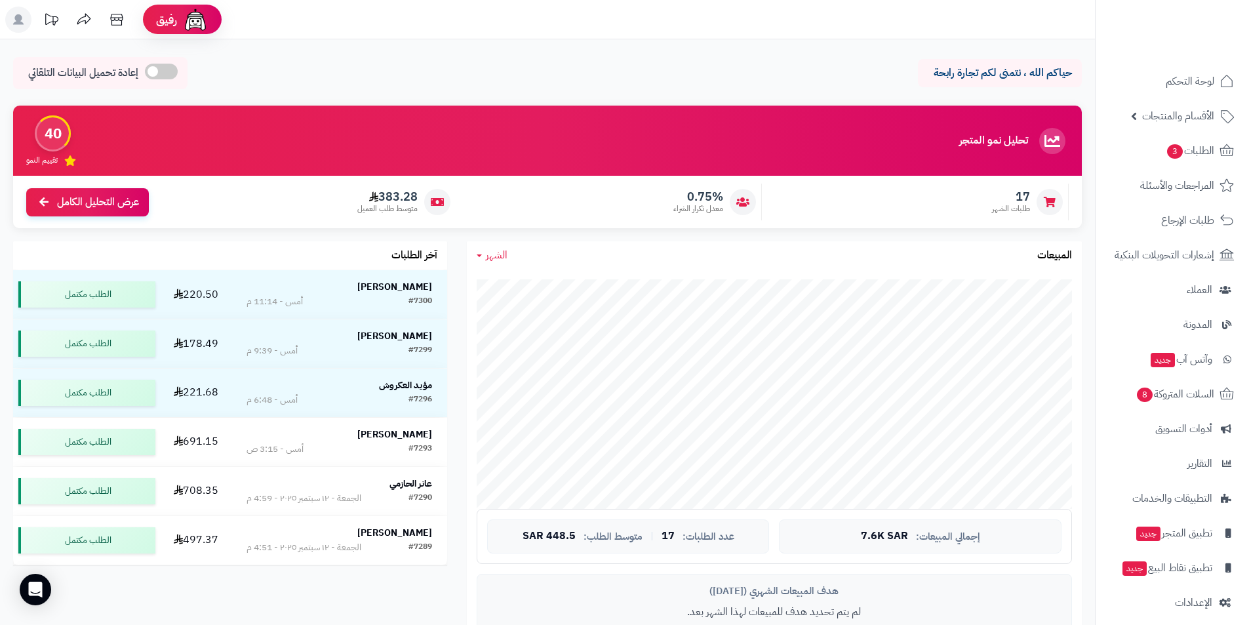
scroll to position [197, 0]
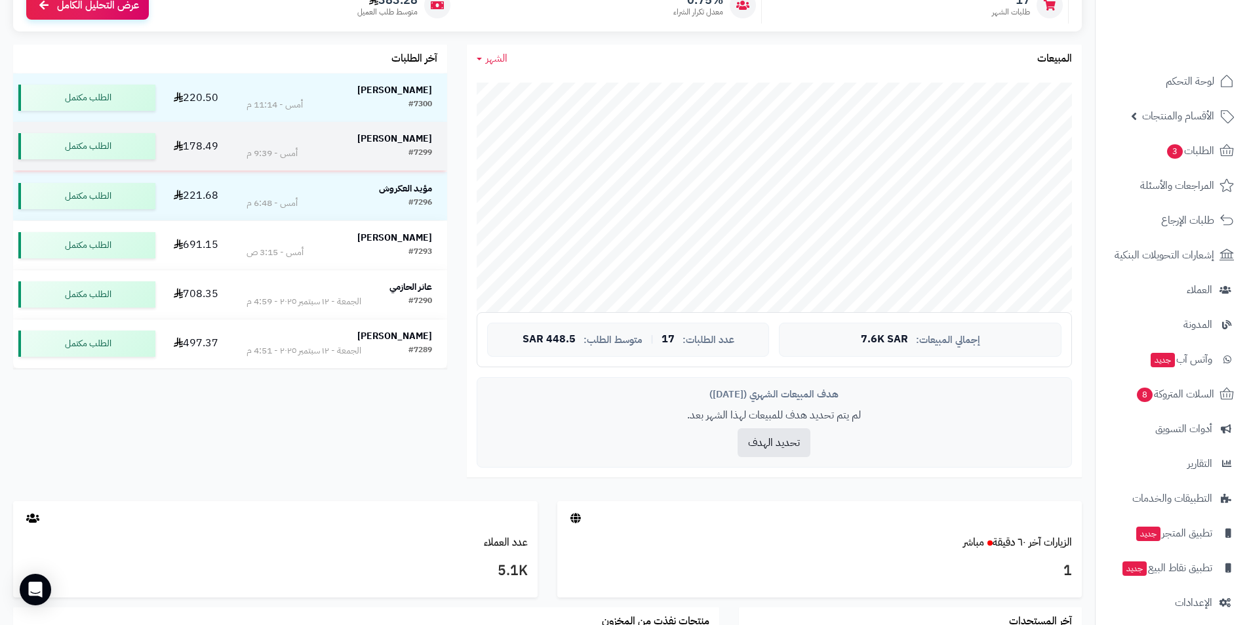
click at [385, 130] on td "Abdullatif Alzahrani #7299 أمس - 9:39 م" at bounding box center [339, 146] width 216 height 49
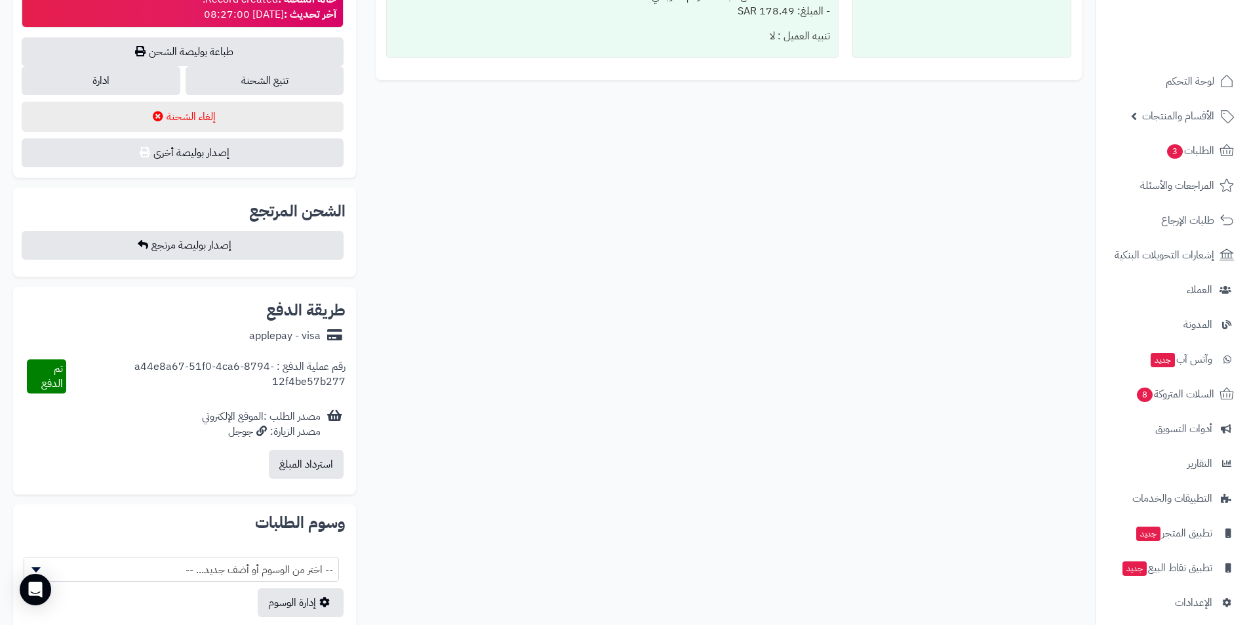
scroll to position [925, 0]
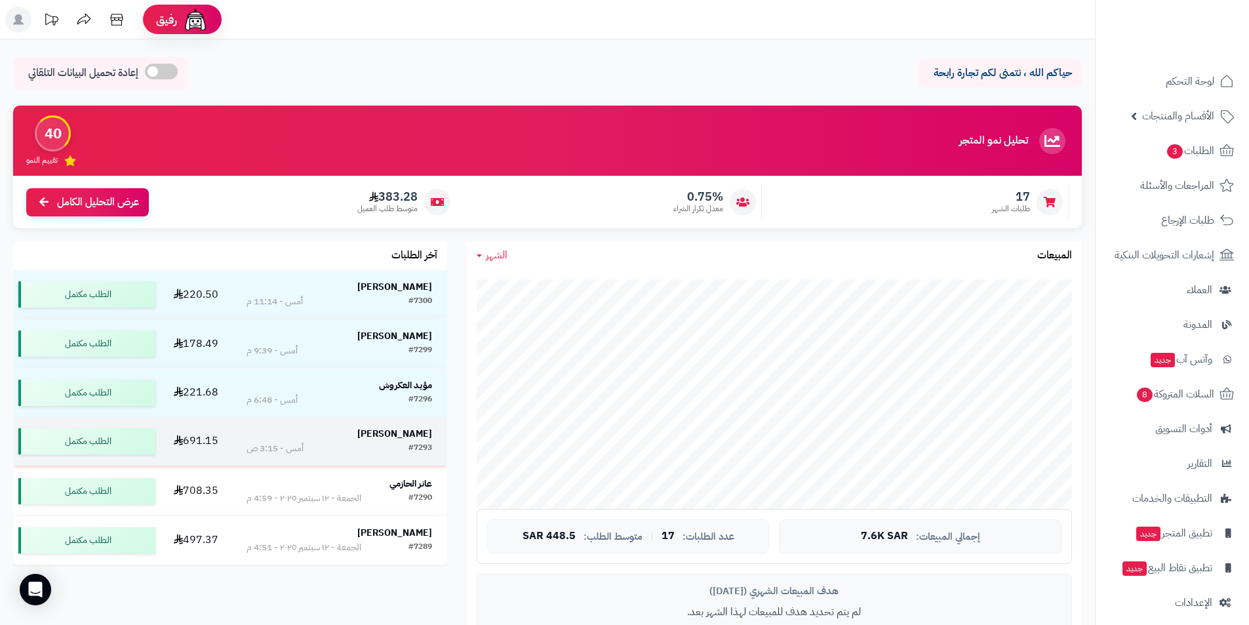
scroll to position [197, 0]
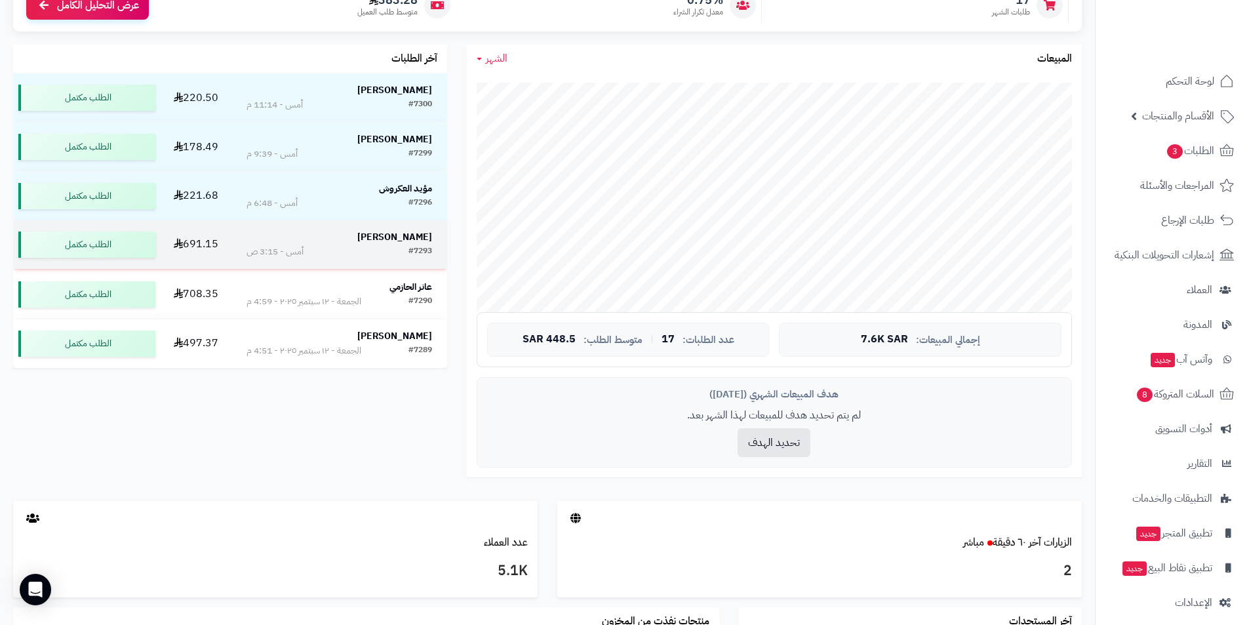
click at [393, 258] on div "#7293 أمس - 3:15 ص" at bounding box center [340, 251] width 186 height 13
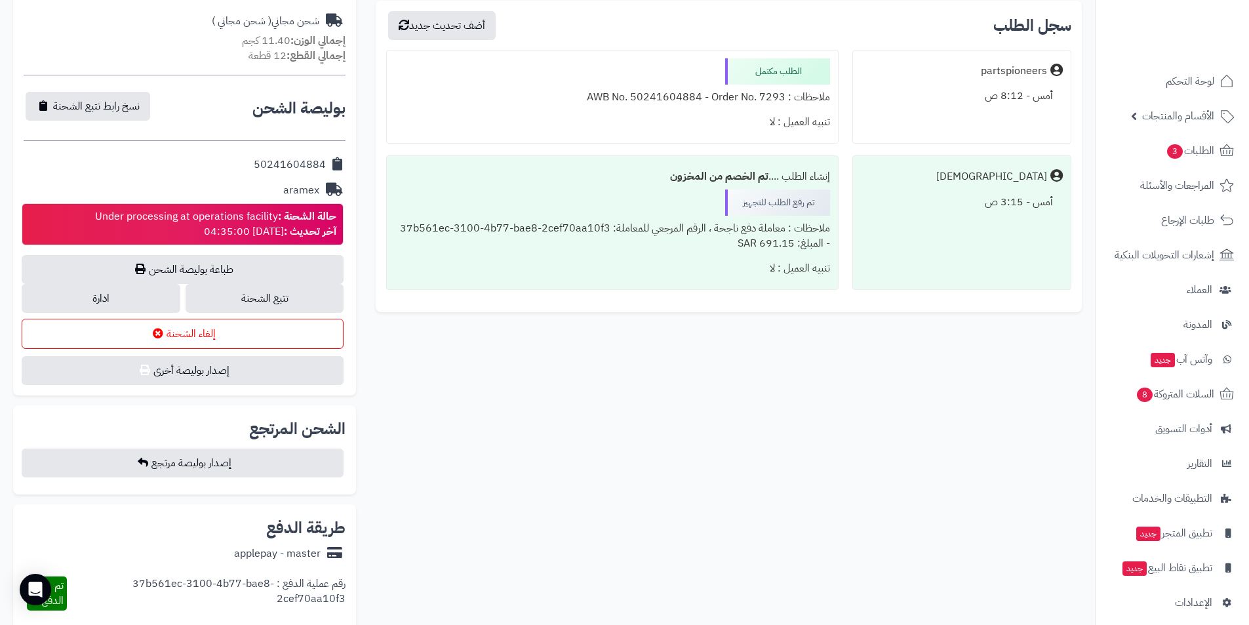
scroll to position [328, 0]
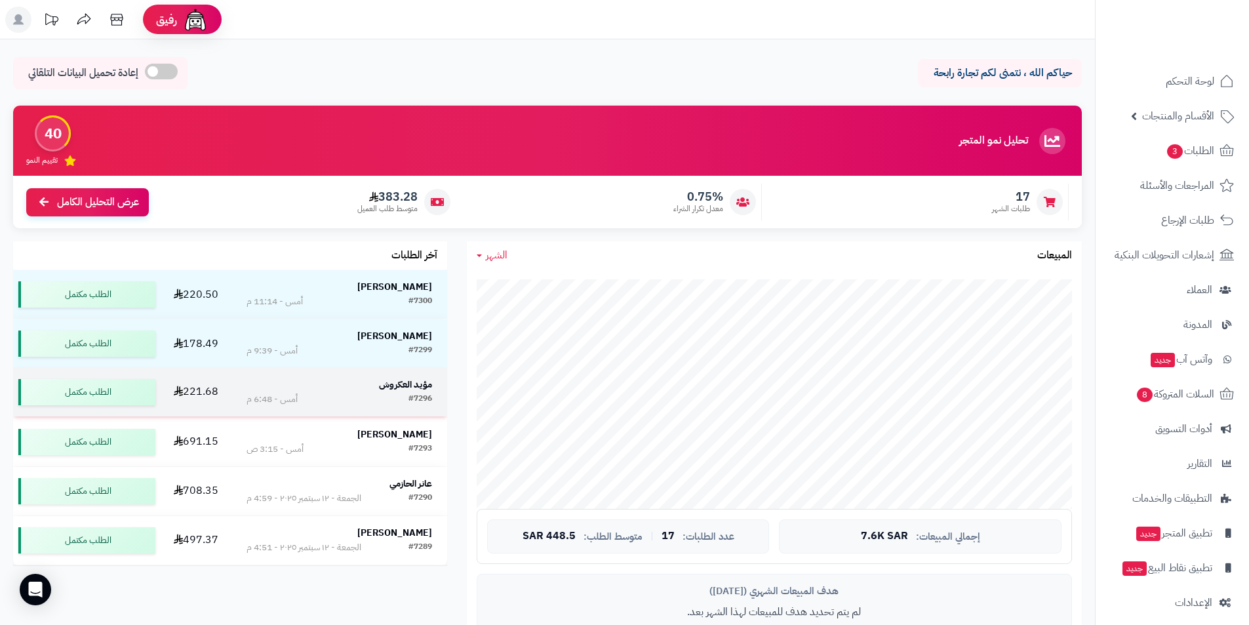
scroll to position [197, 0]
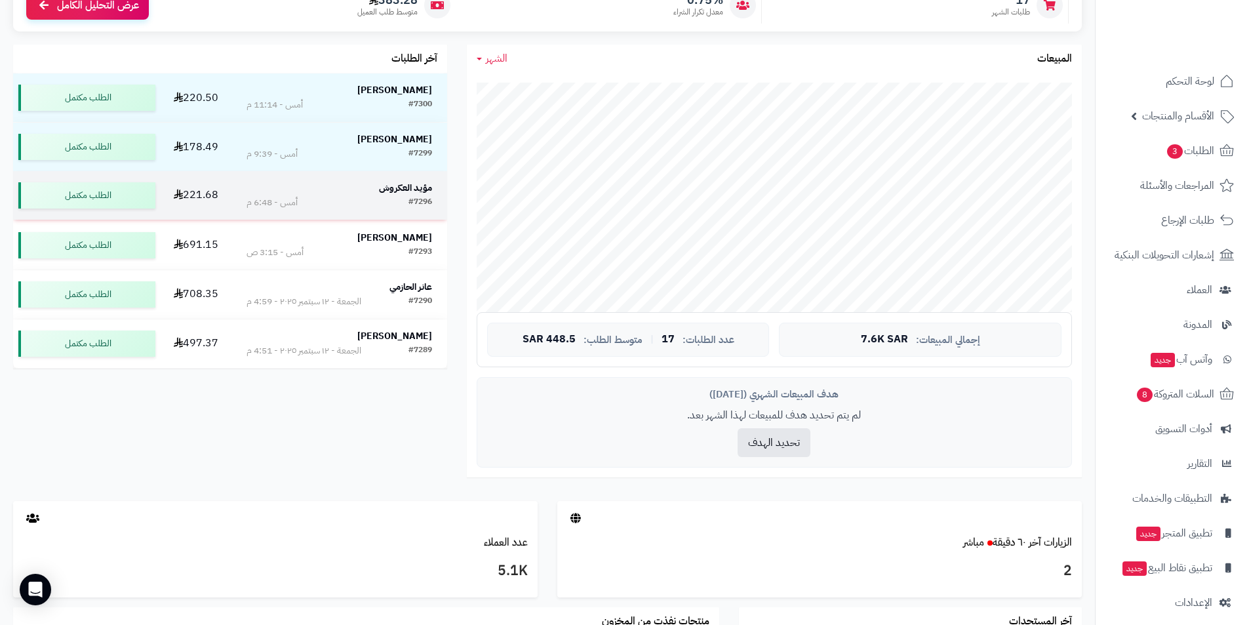
click at [384, 191] on strong "مؤيد العكروش" at bounding box center [405, 188] width 53 height 14
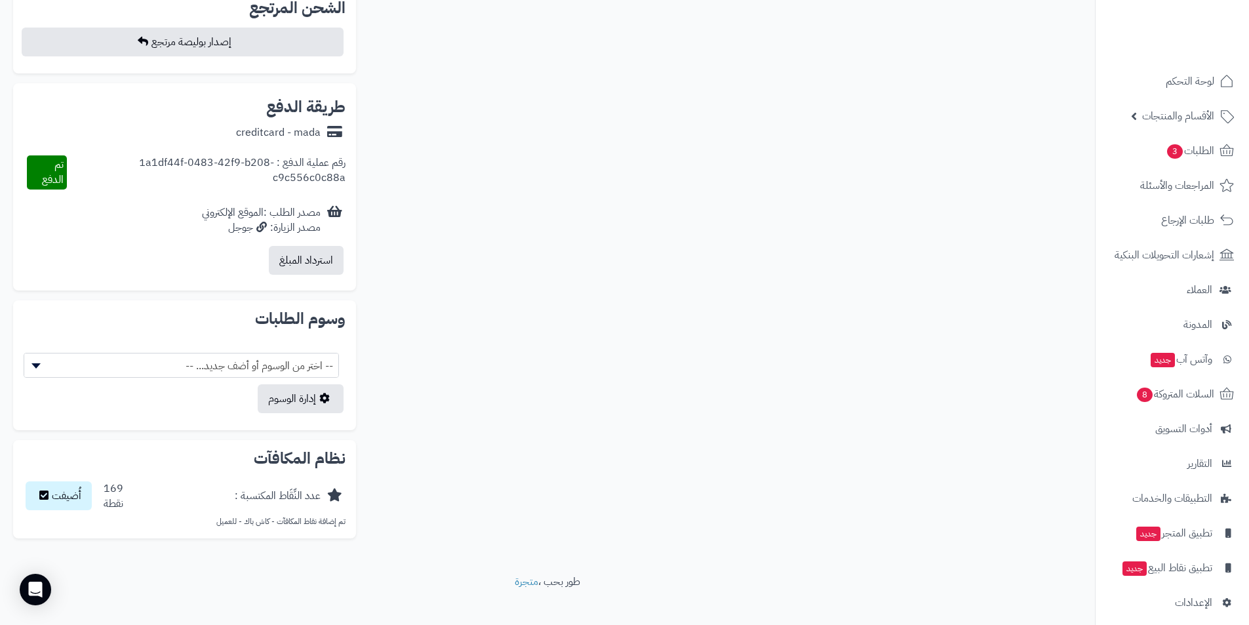
scroll to position [582, 0]
